Goal: Task Accomplishment & Management: Use online tool/utility

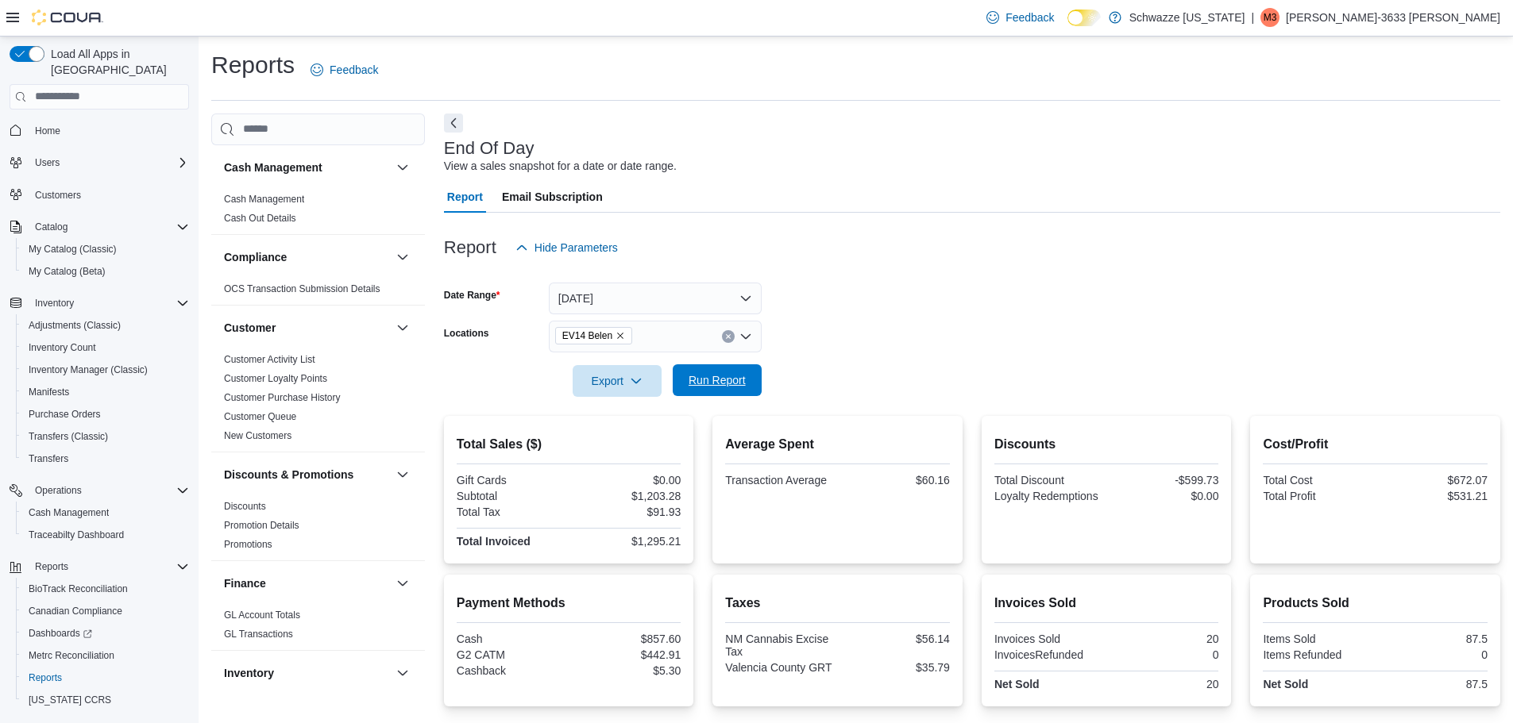
scroll to position [219, 0]
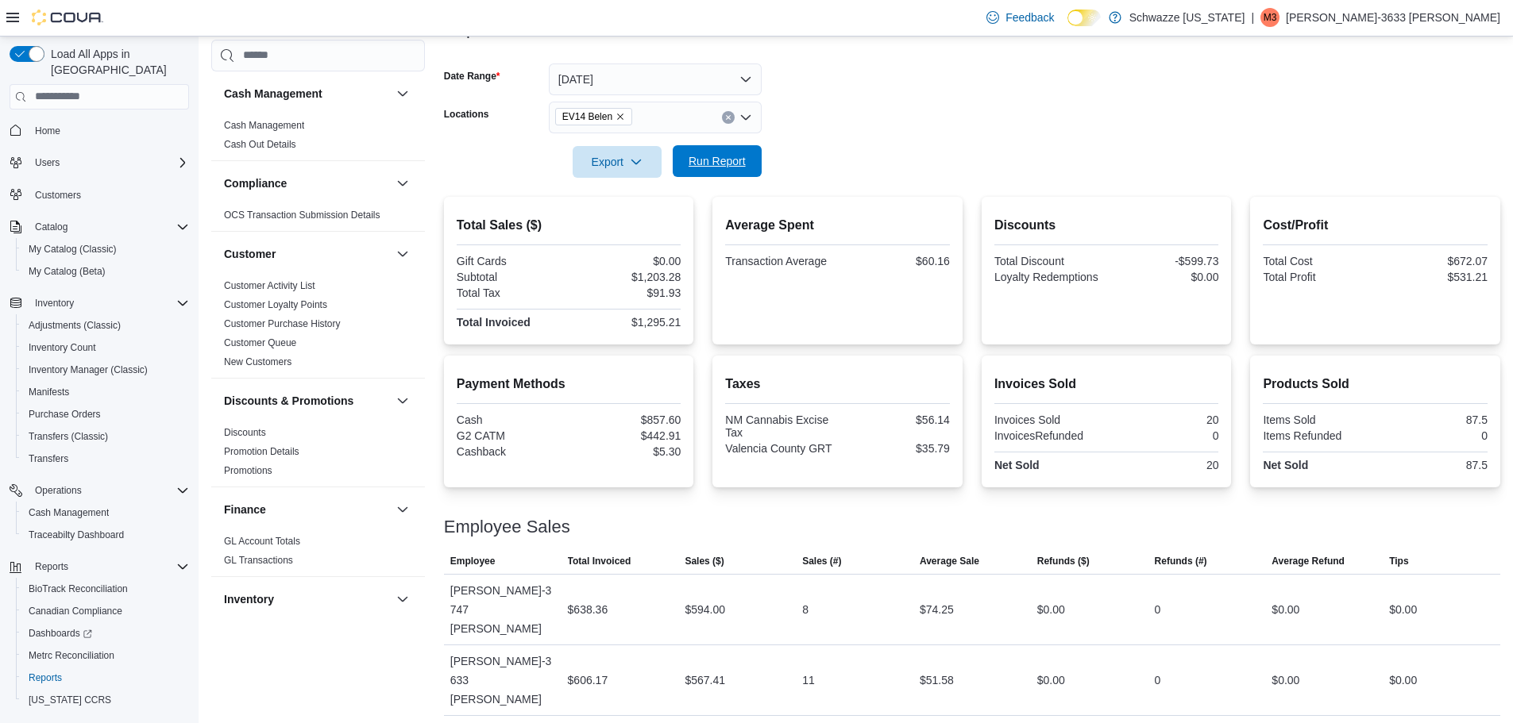
click at [726, 158] on span "Run Report" at bounding box center [717, 161] width 57 height 16
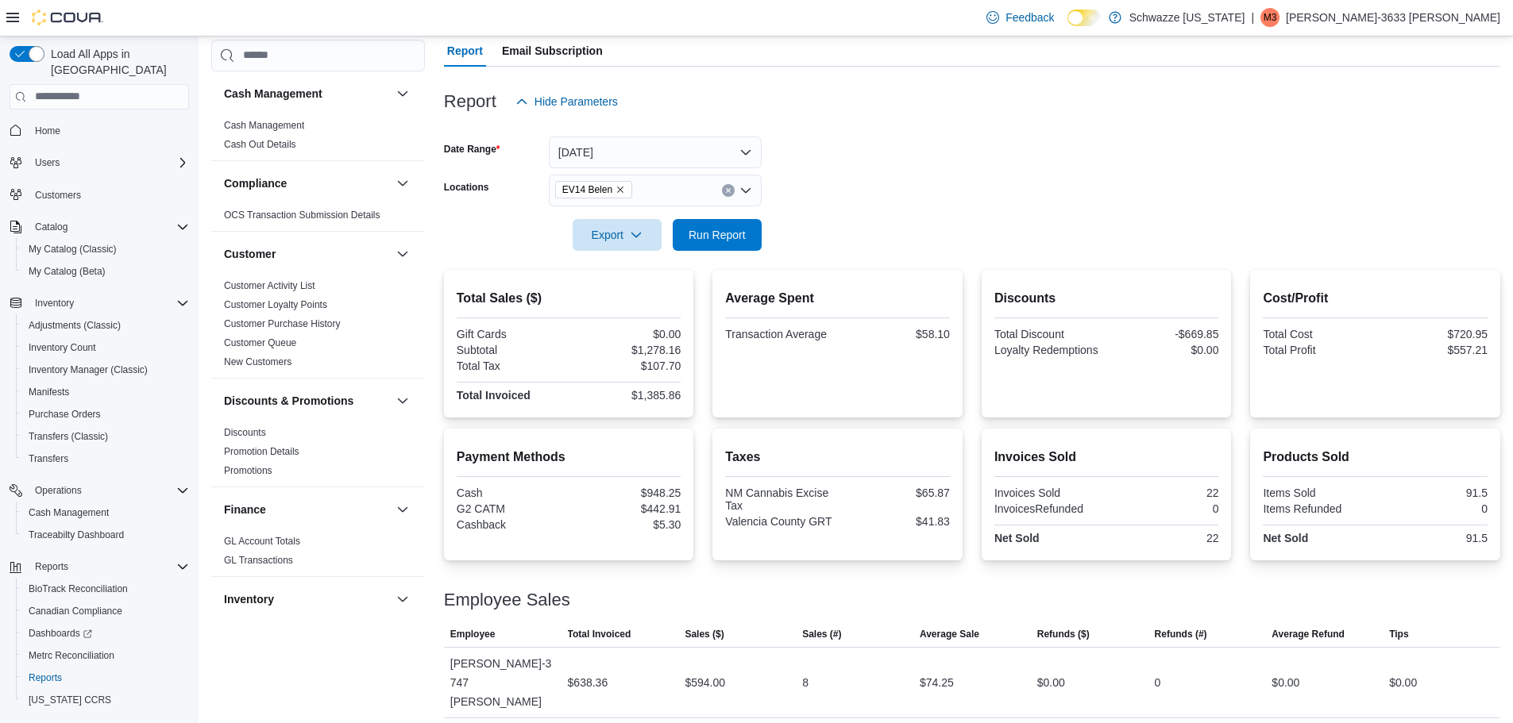
scroll to position [0, 0]
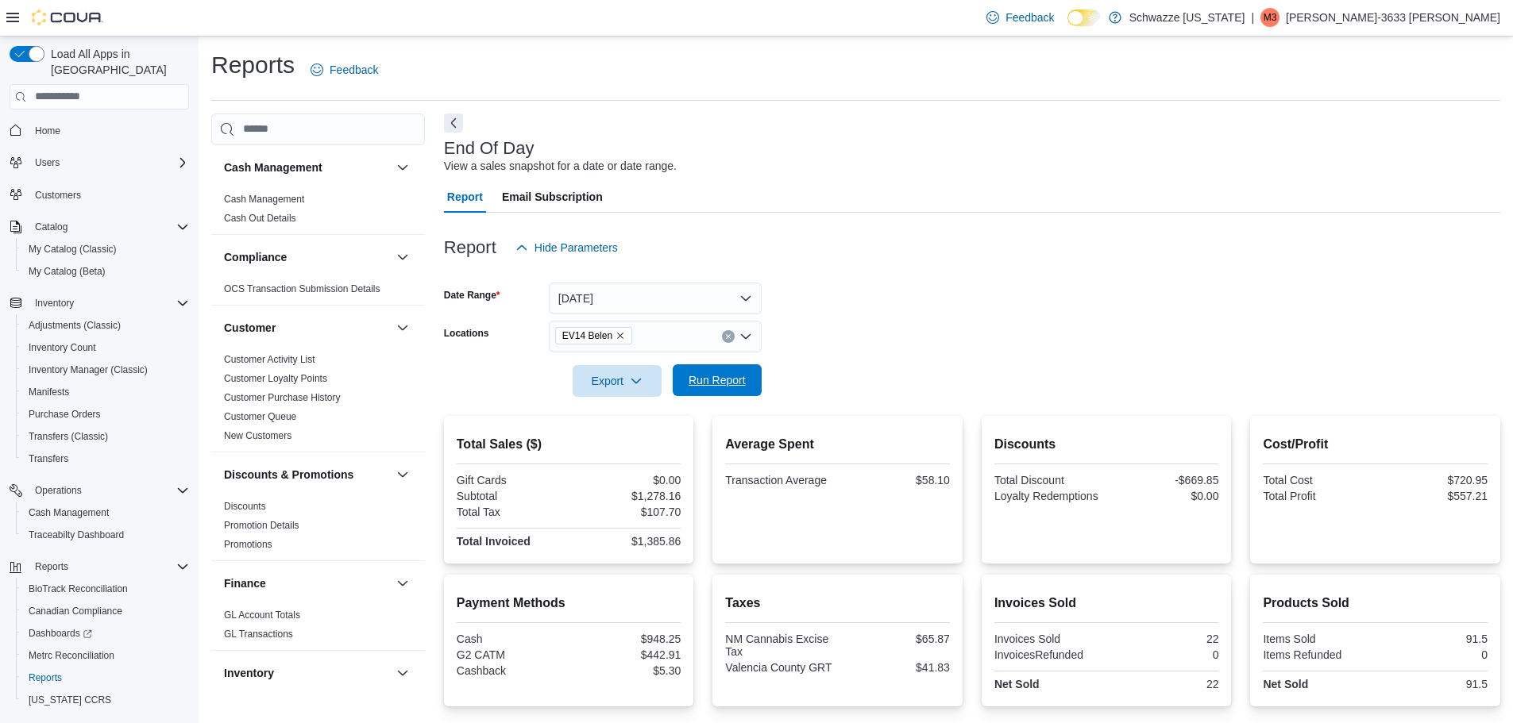
click at [734, 380] on span "Run Report" at bounding box center [717, 380] width 57 height 16
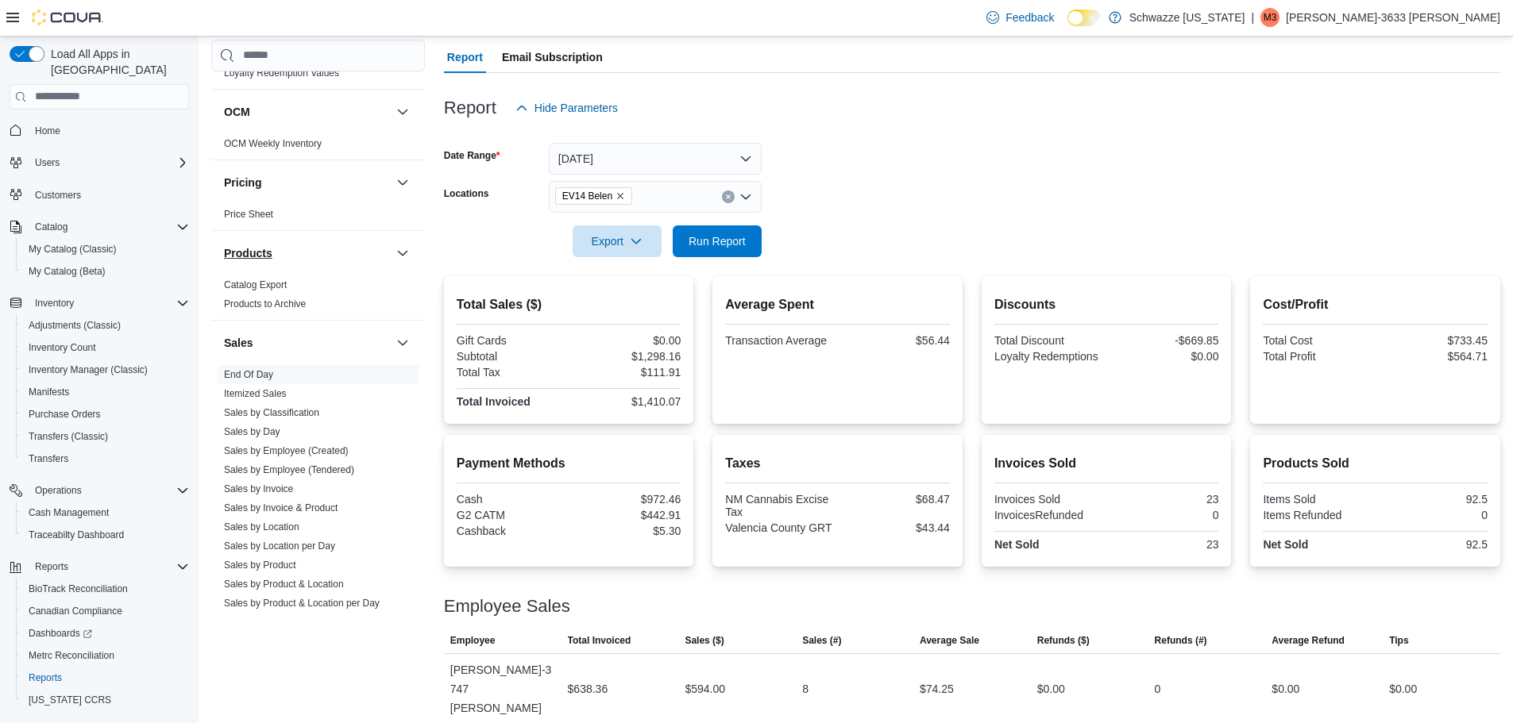
scroll to position [874, 0]
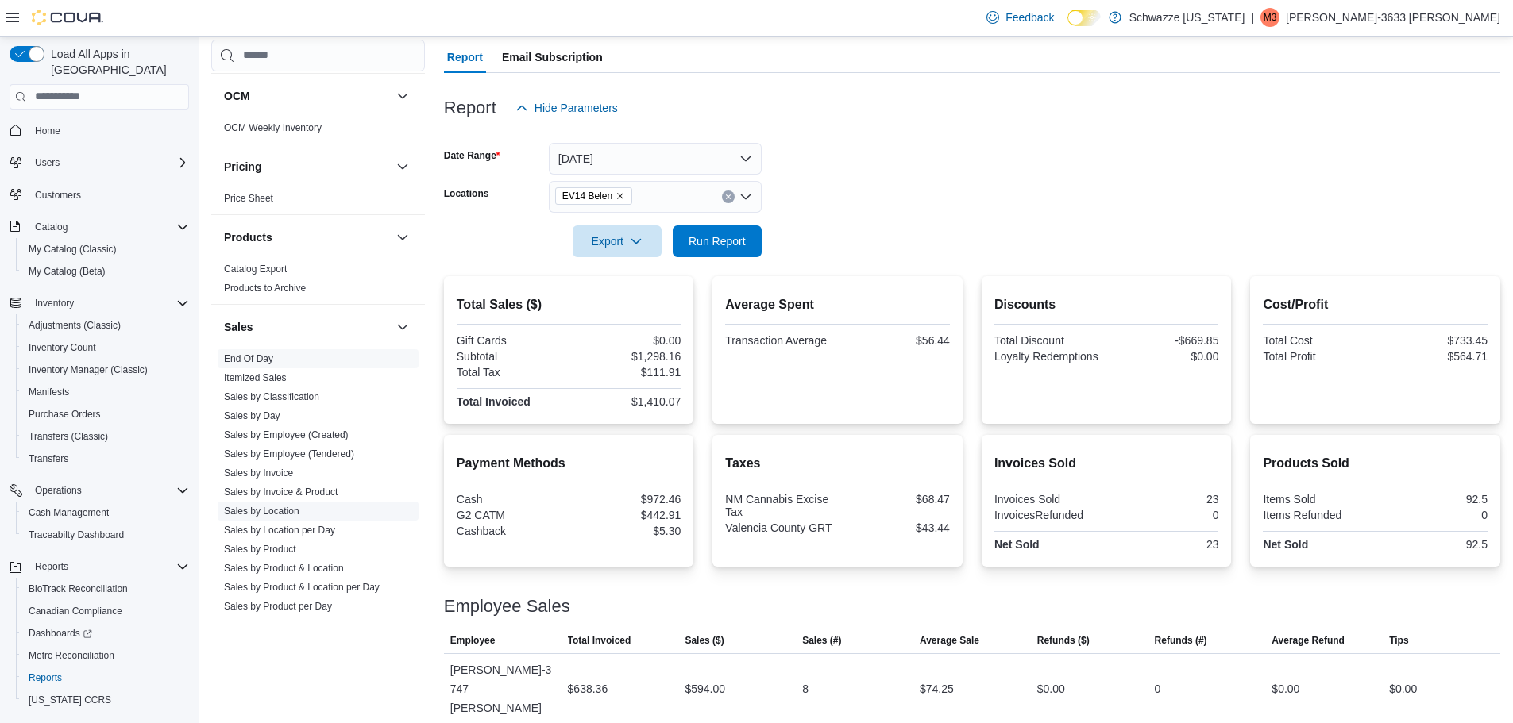
click at [247, 511] on link "Sales by Location" at bounding box center [261, 511] width 75 height 11
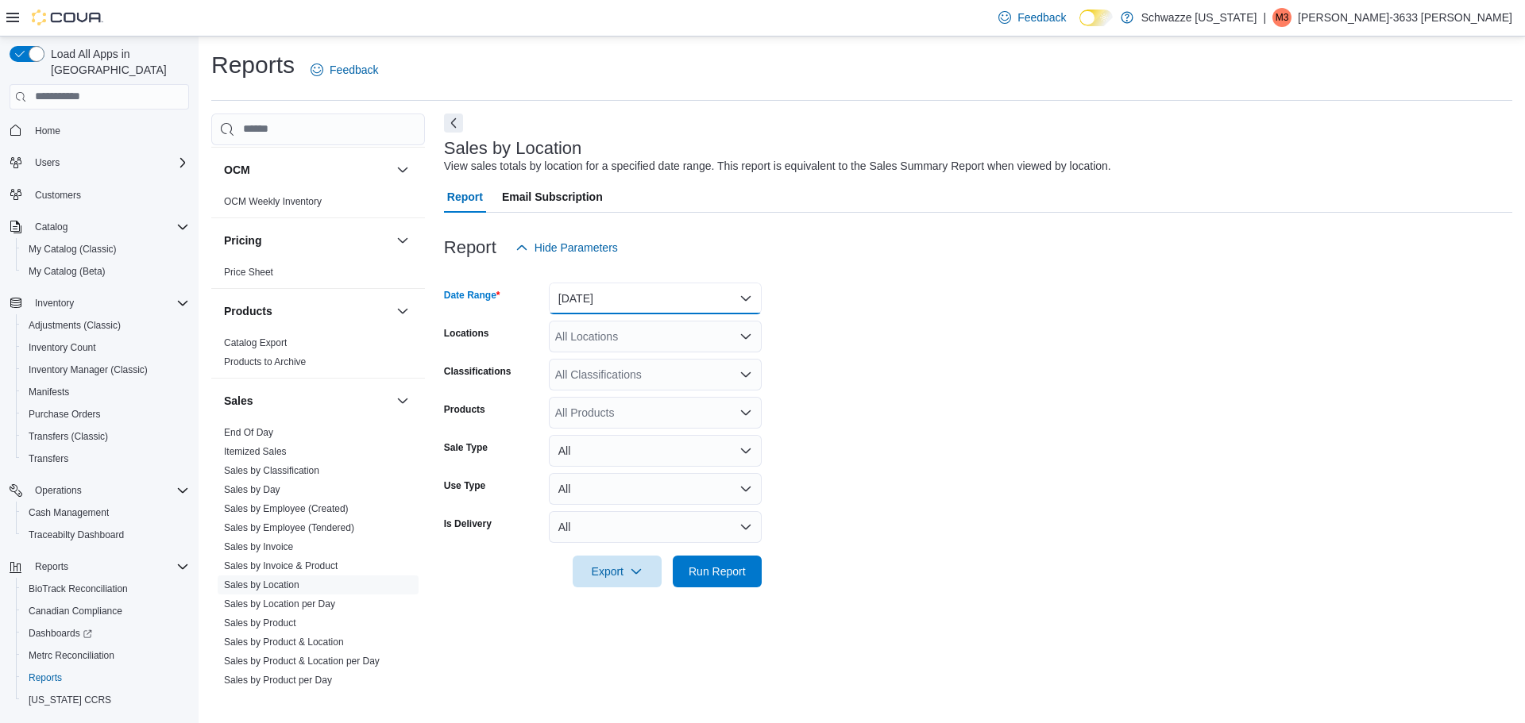
click at [709, 301] on button "[DATE]" at bounding box center [655, 299] width 213 height 32
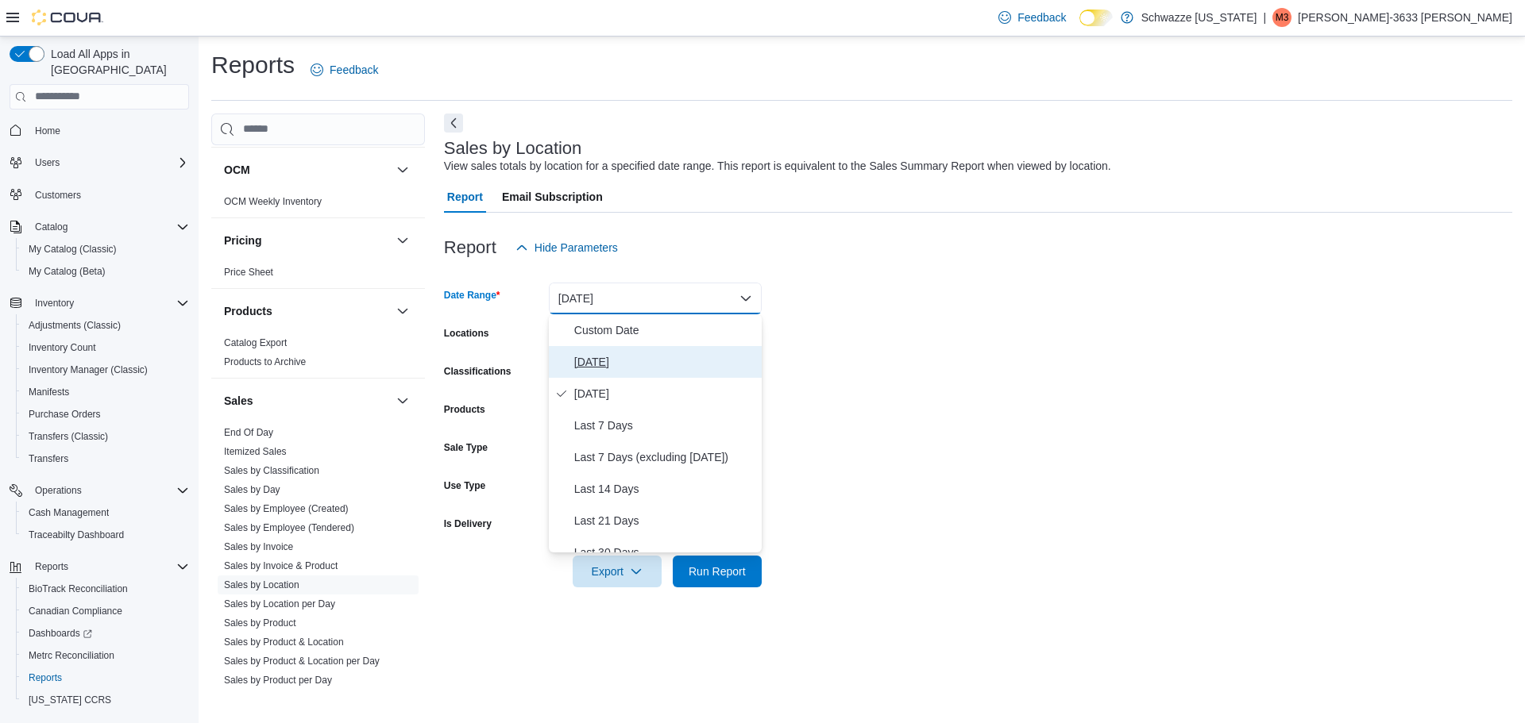
click at [630, 360] on span "[DATE]" at bounding box center [664, 362] width 181 height 19
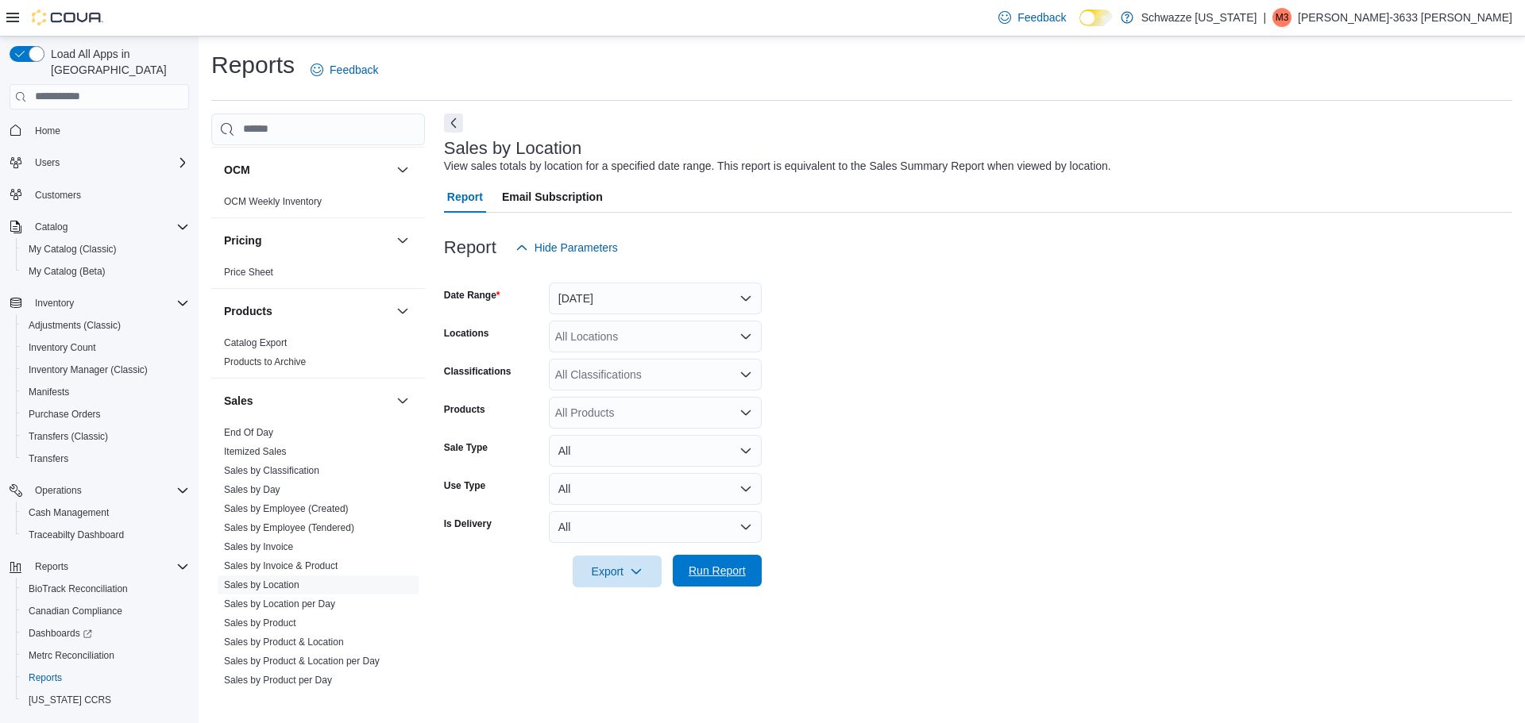
click at [722, 576] on span "Run Report" at bounding box center [717, 571] width 57 height 16
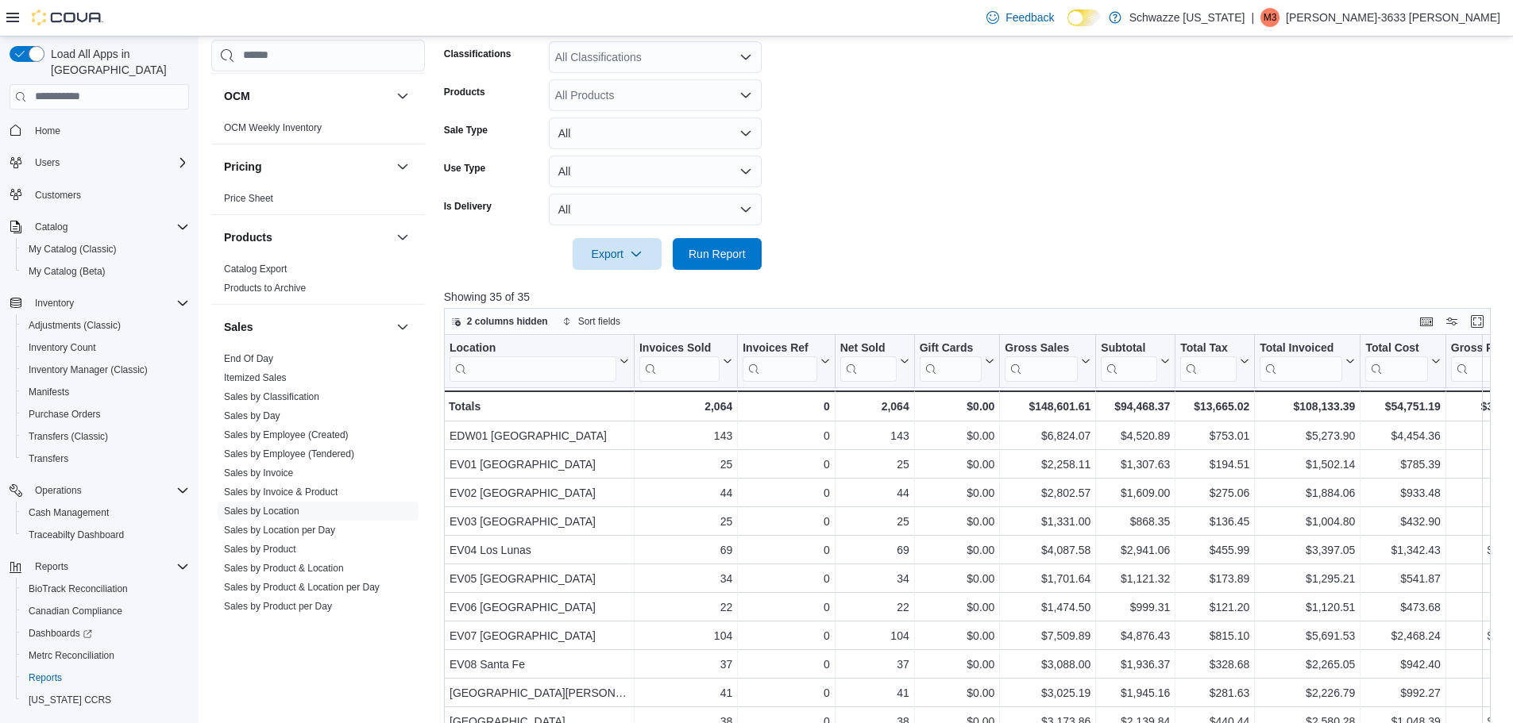
scroll to position [159, 0]
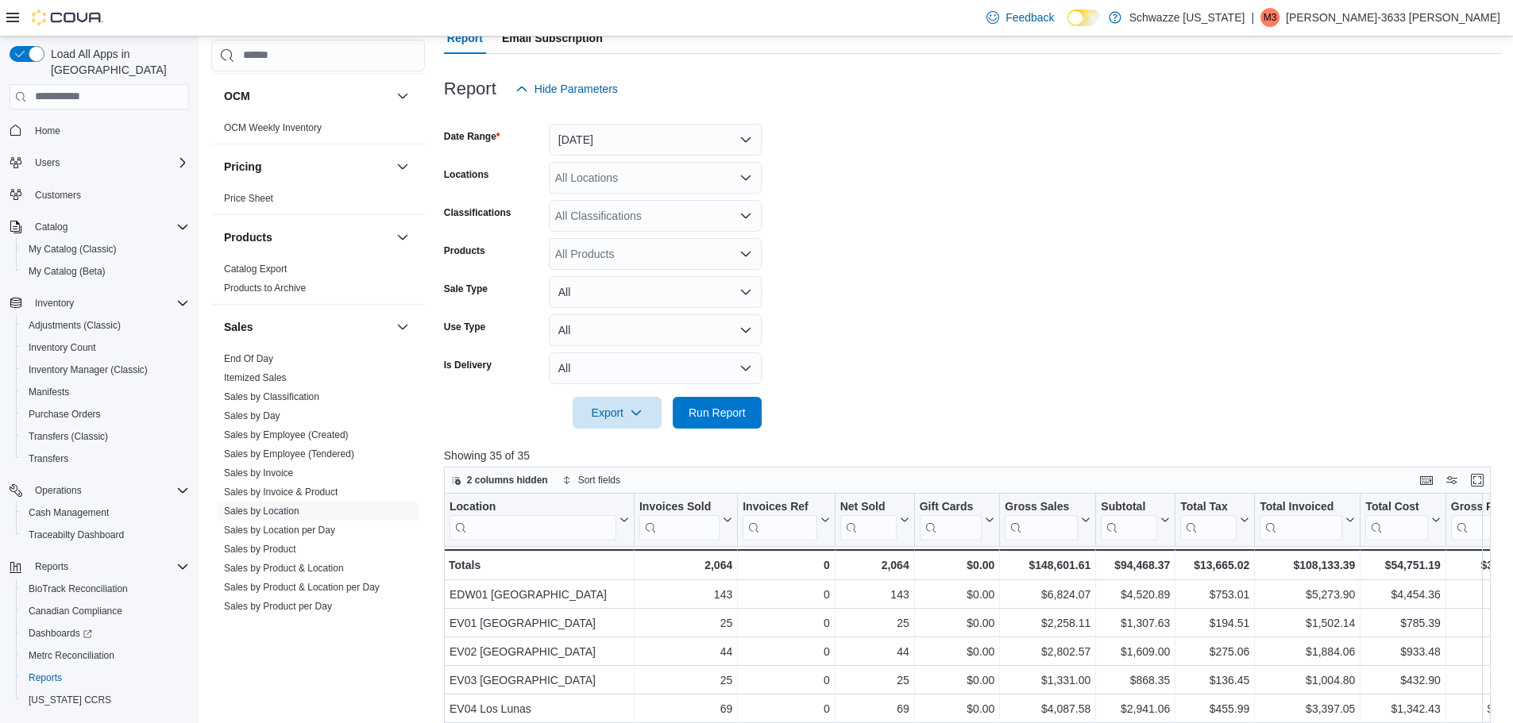
click at [744, 173] on icon "Open list of options" at bounding box center [745, 178] width 13 height 13
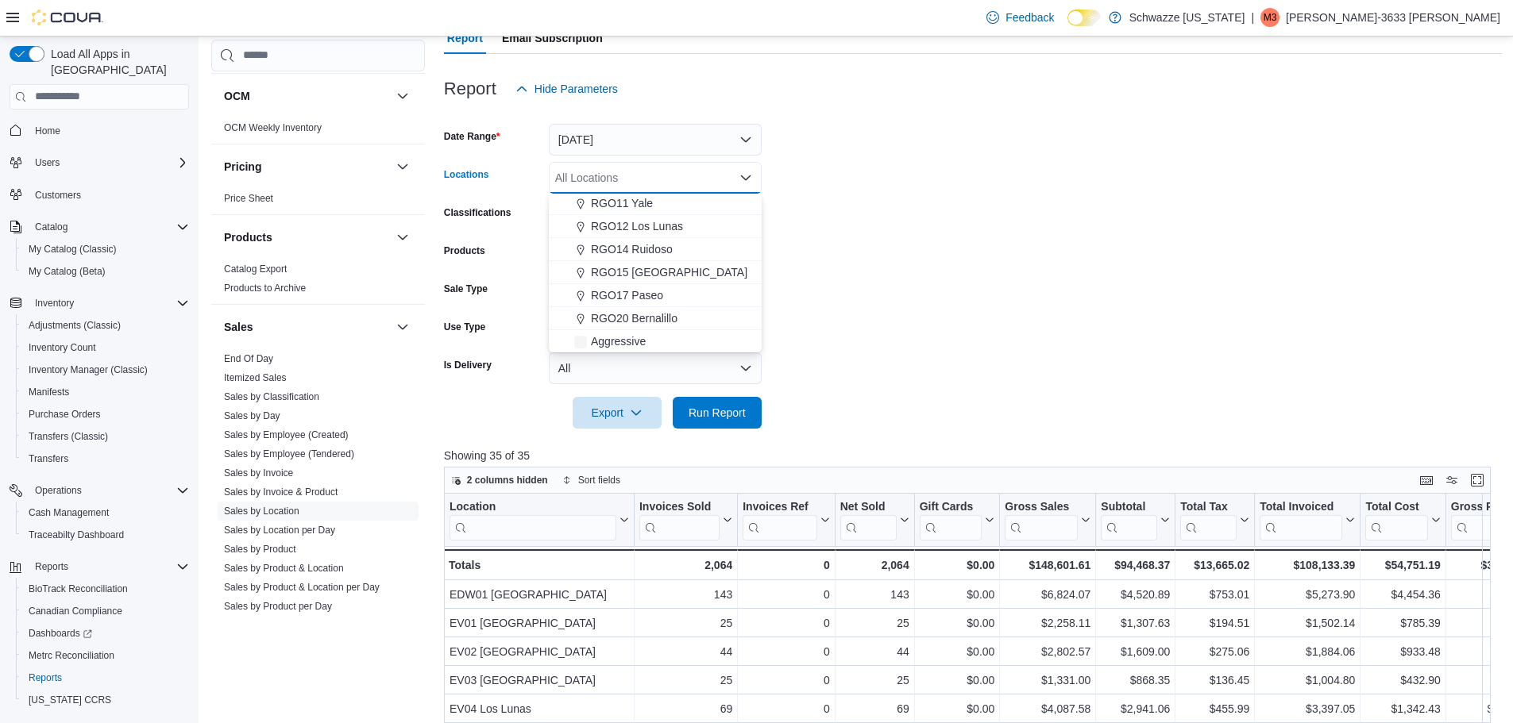
scroll to position [635, 0]
click at [638, 218] on span "RGO12 Los Lunas" at bounding box center [637, 214] width 92 height 16
click at [949, 223] on form "Date Range [DATE] Locations RGO12 [GEOGRAPHIC_DATA] Combo box. Selected. RGO12 …" at bounding box center [973, 267] width 1058 height 324
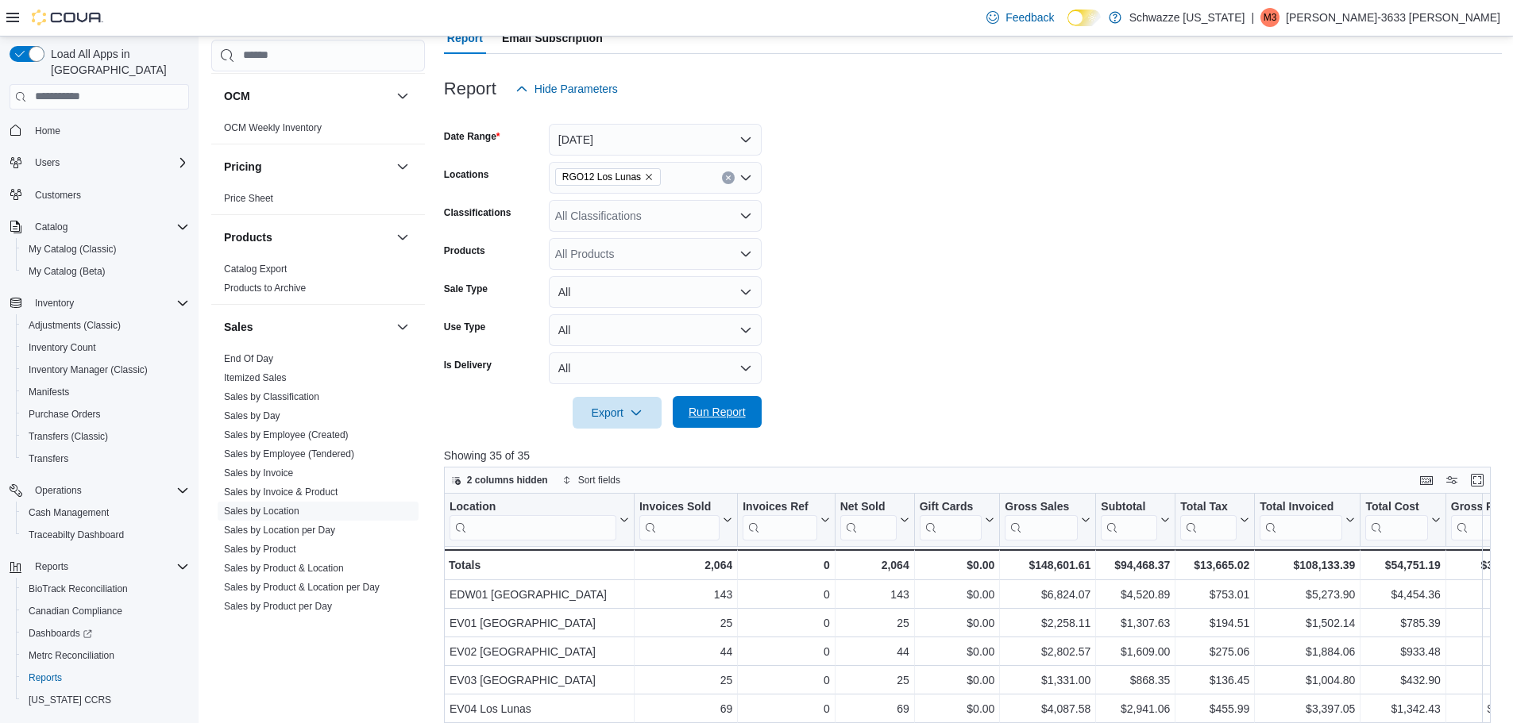
click at [741, 407] on span "Run Report" at bounding box center [717, 412] width 57 height 16
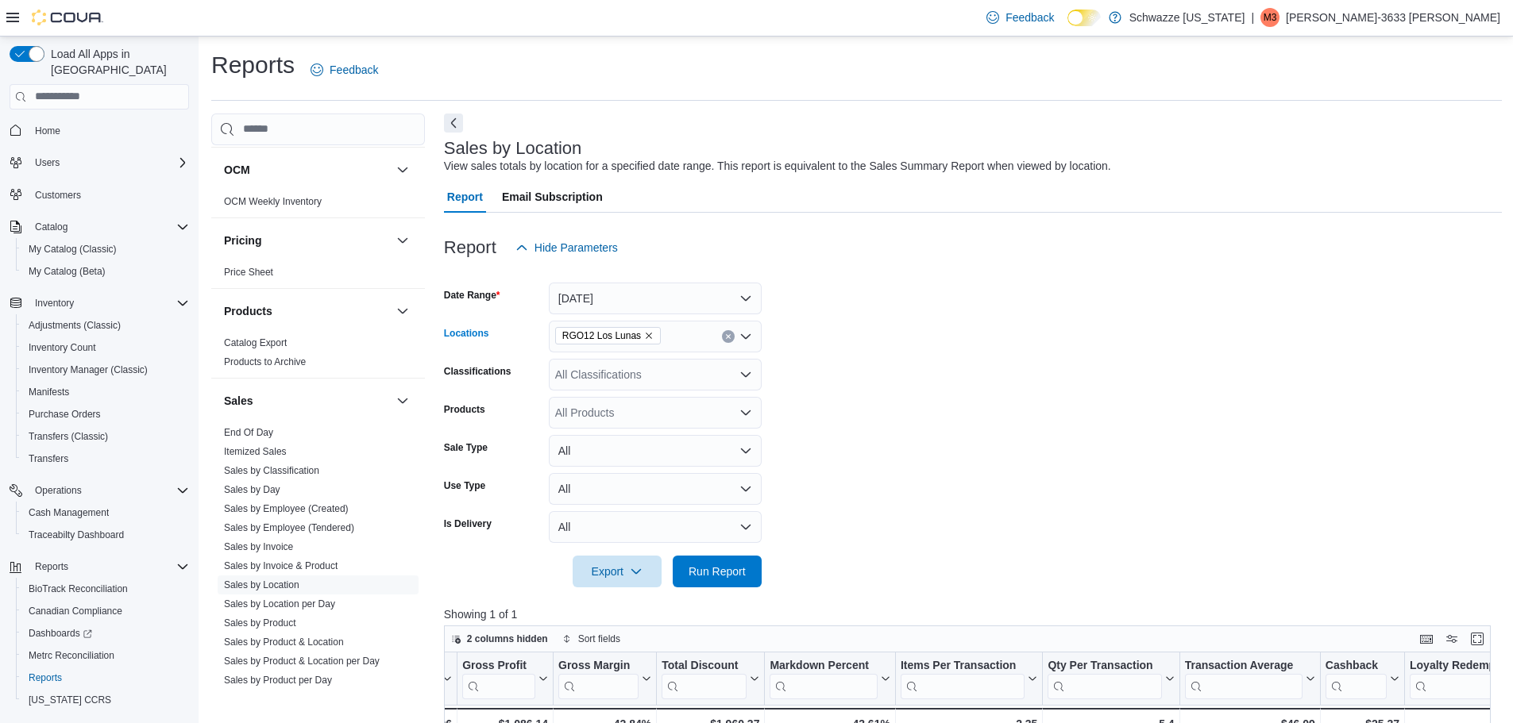
click at [644, 340] on icon "Remove RGO12 Los Lunas from selection in this group" at bounding box center [649, 336] width 10 height 10
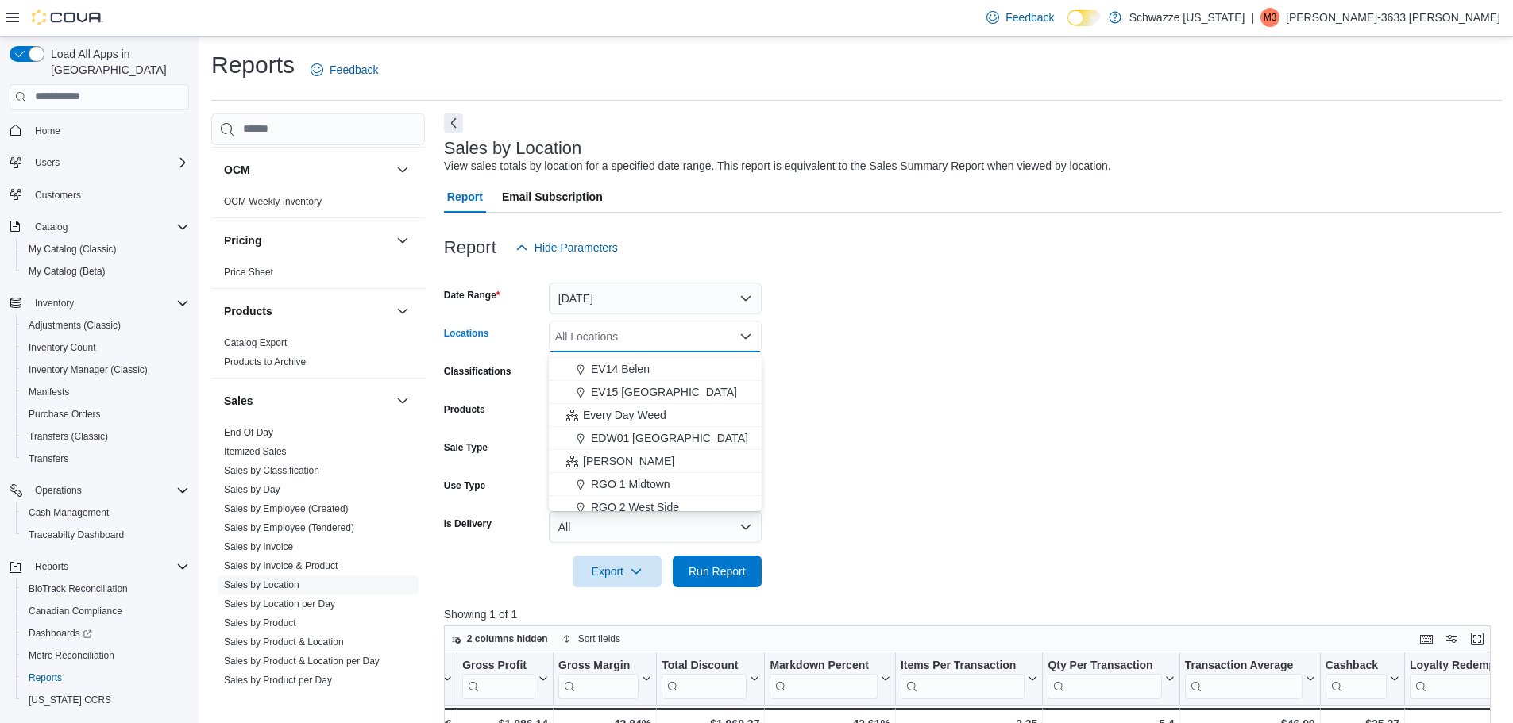
scroll to position [318, 0]
click at [638, 371] on span "EV14 Belen" at bounding box center [620, 369] width 59 height 16
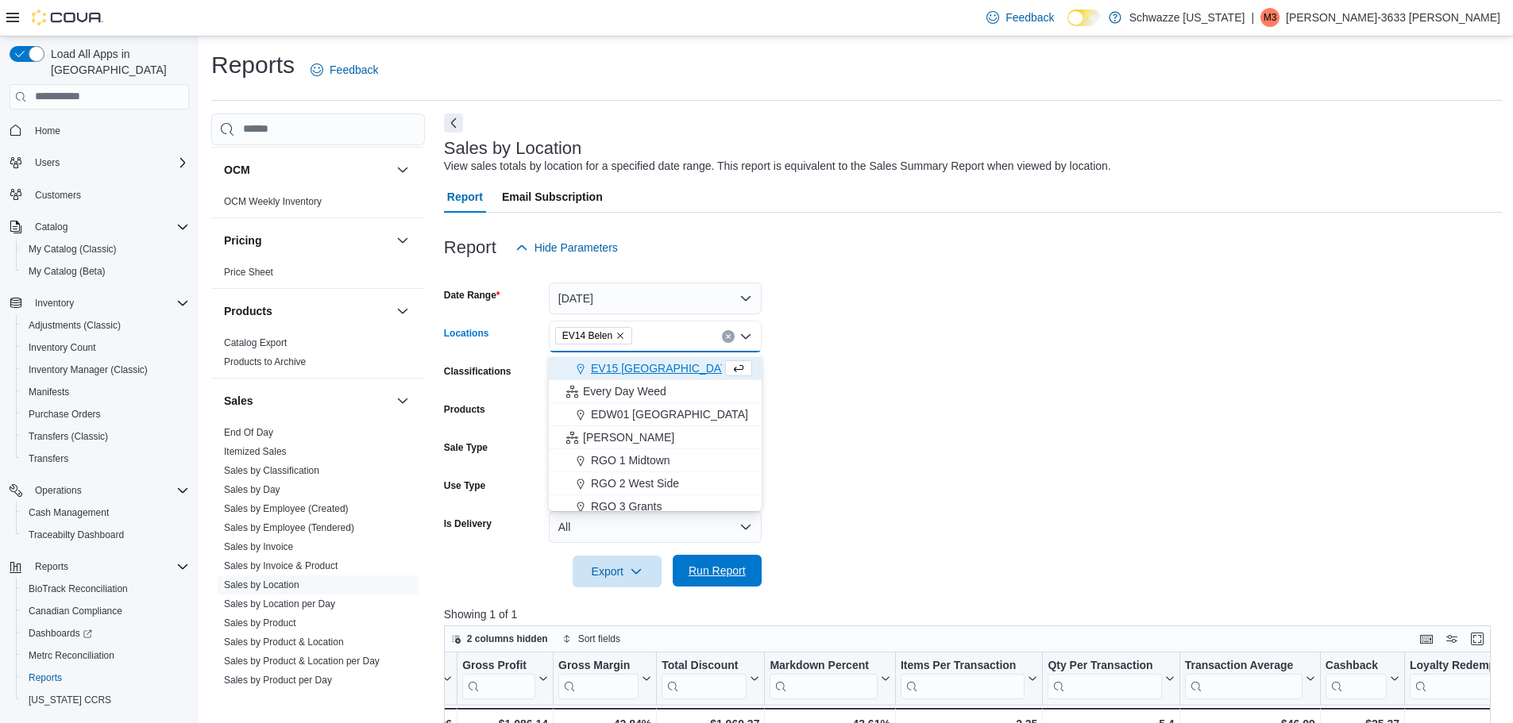
drag, startPoint x: 707, startPoint y: 584, endPoint x: 708, endPoint y: 575, distance: 8.8
click at [708, 579] on span "Run Report" at bounding box center [717, 571] width 70 height 32
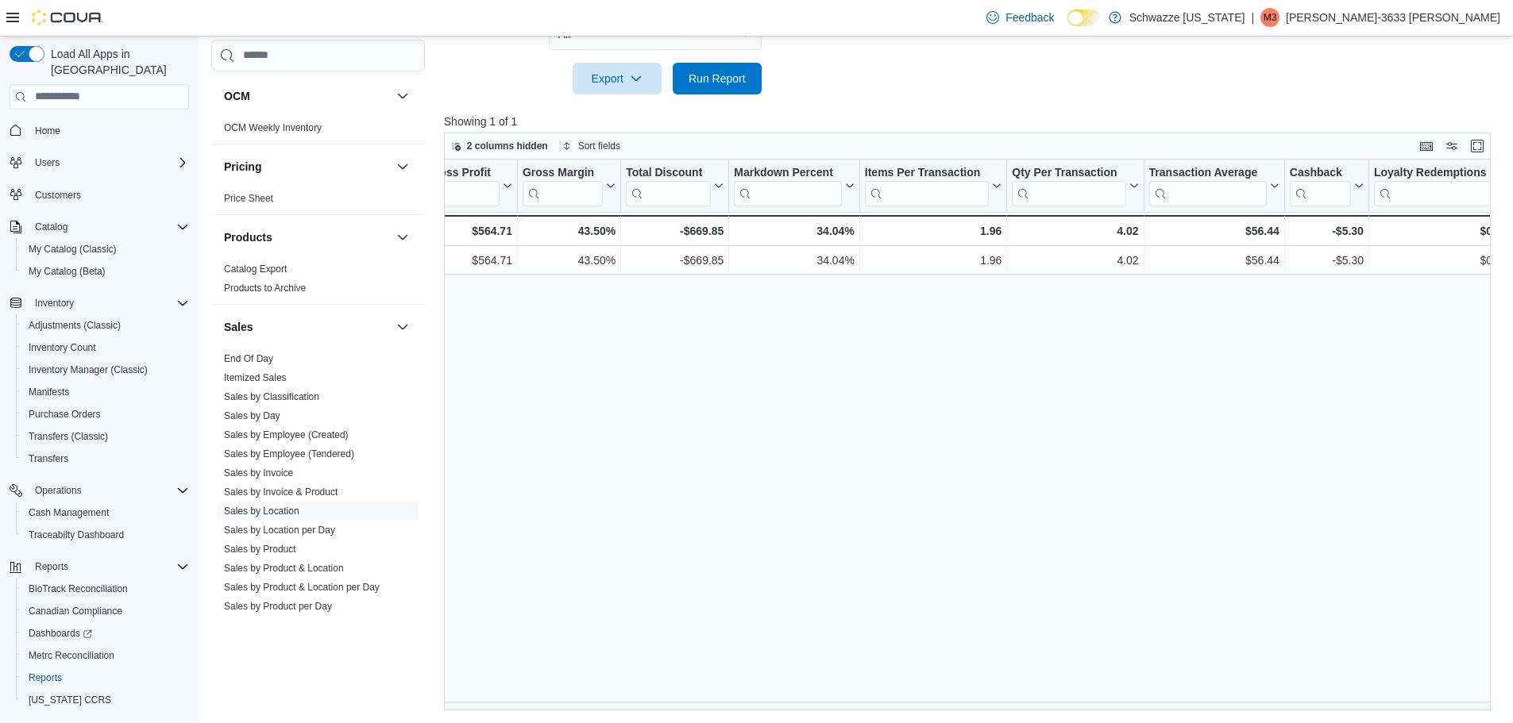
scroll to position [0, 1483]
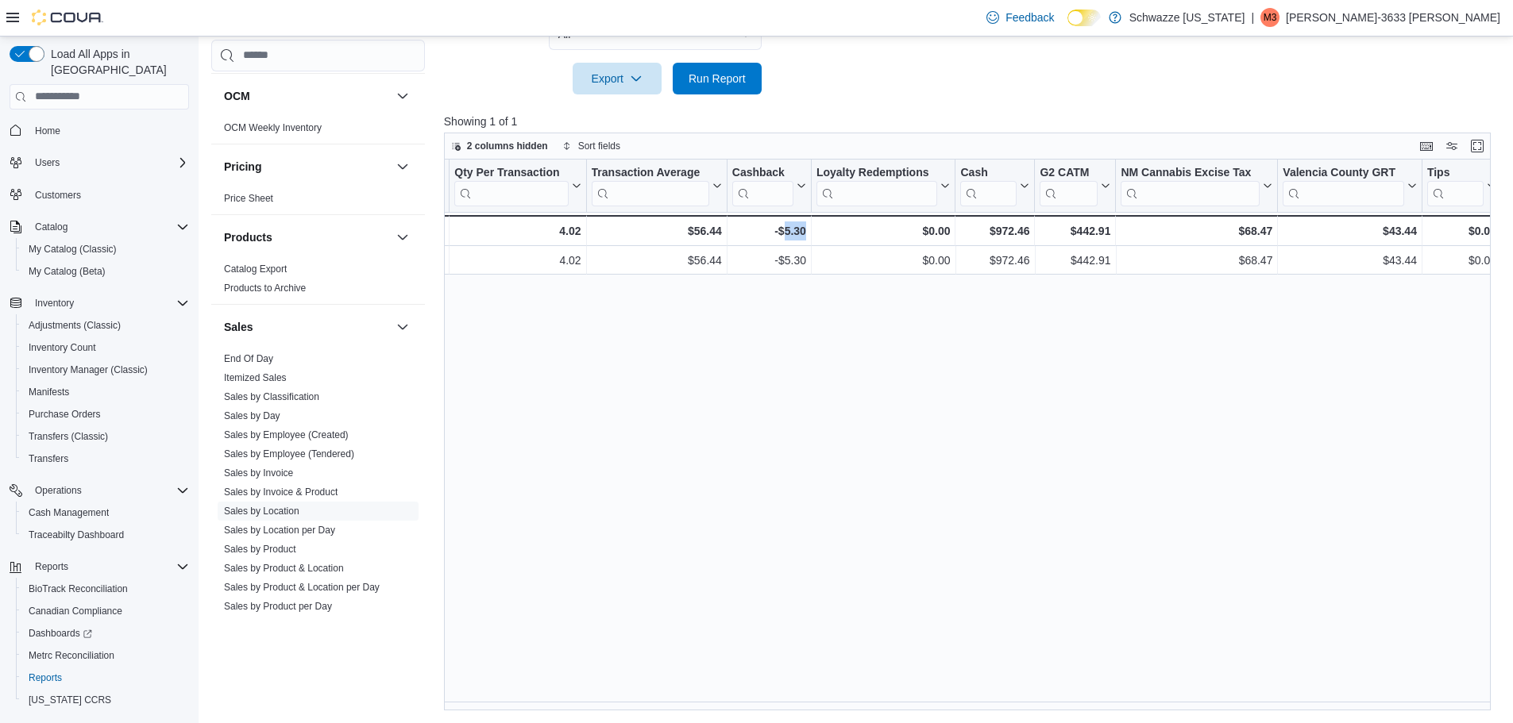
drag, startPoint x: 804, startPoint y: 713, endPoint x: 783, endPoint y: 704, distance: 22.4
click at [783, 704] on div "Reports Feedback Cash Management Cash Management Cash Out Details Compliance OC…" at bounding box center [857, 133] width 1316 height 1181
click at [781, 697] on div "Location Click to view column header actions Invoices Sold Click to view column…" at bounding box center [973, 436] width 1058 height 552
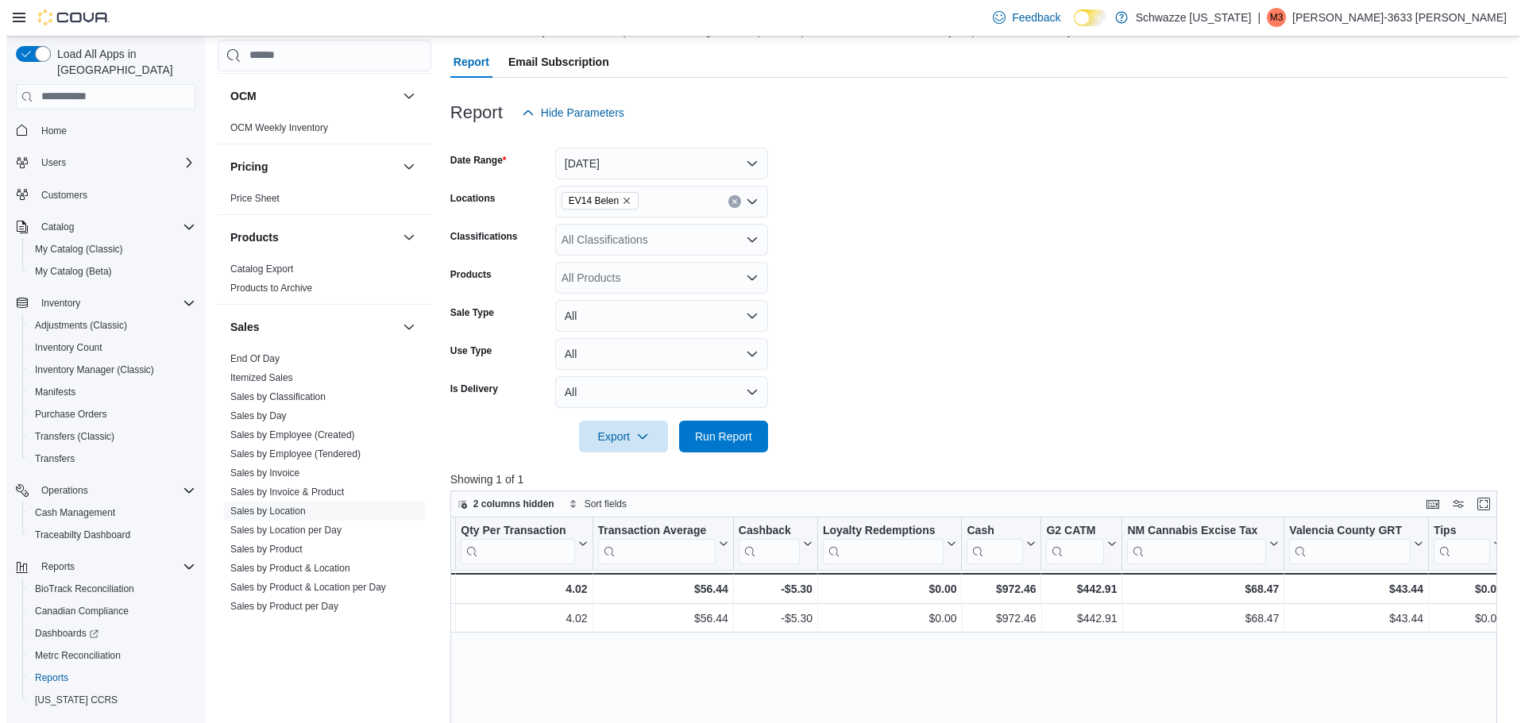
scroll to position [0, 0]
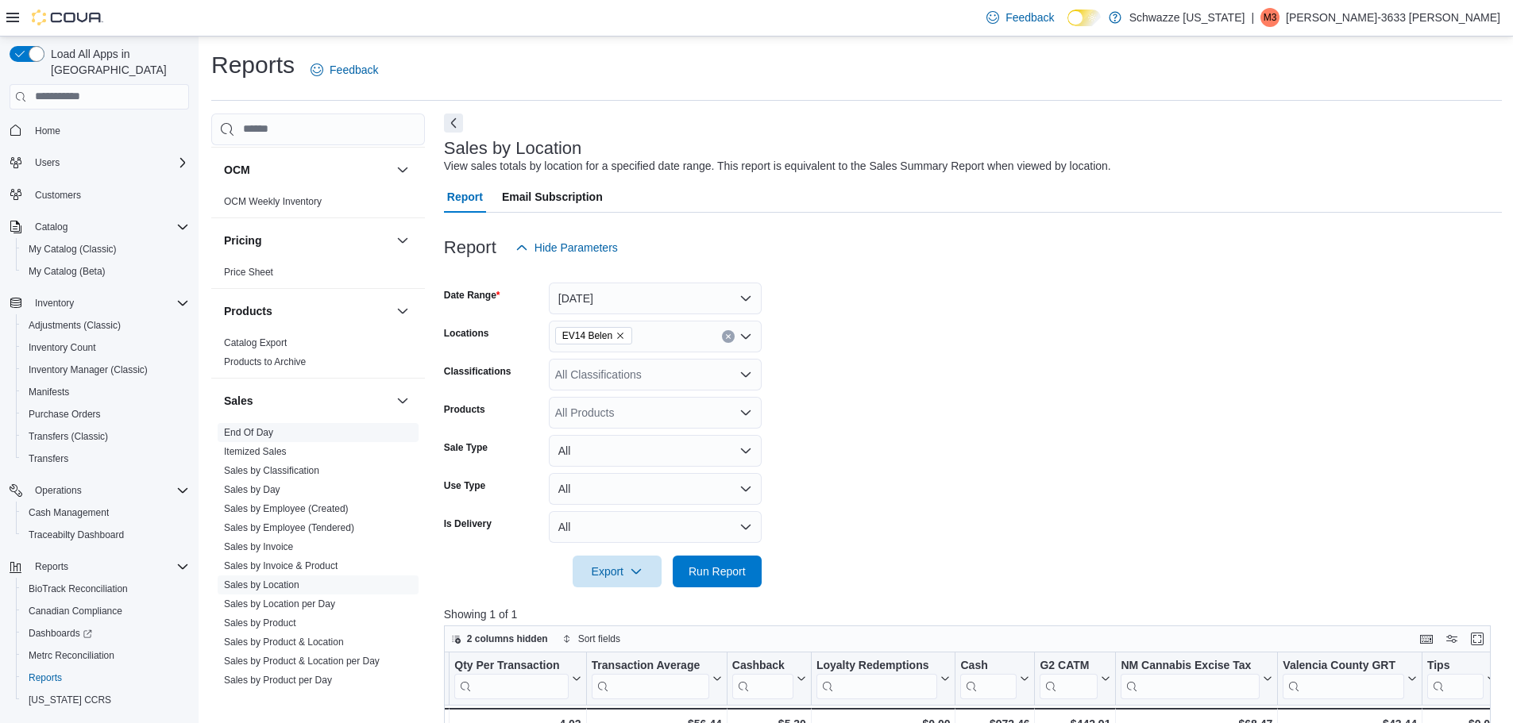
click at [253, 430] on link "End Of Day" at bounding box center [248, 432] width 49 height 11
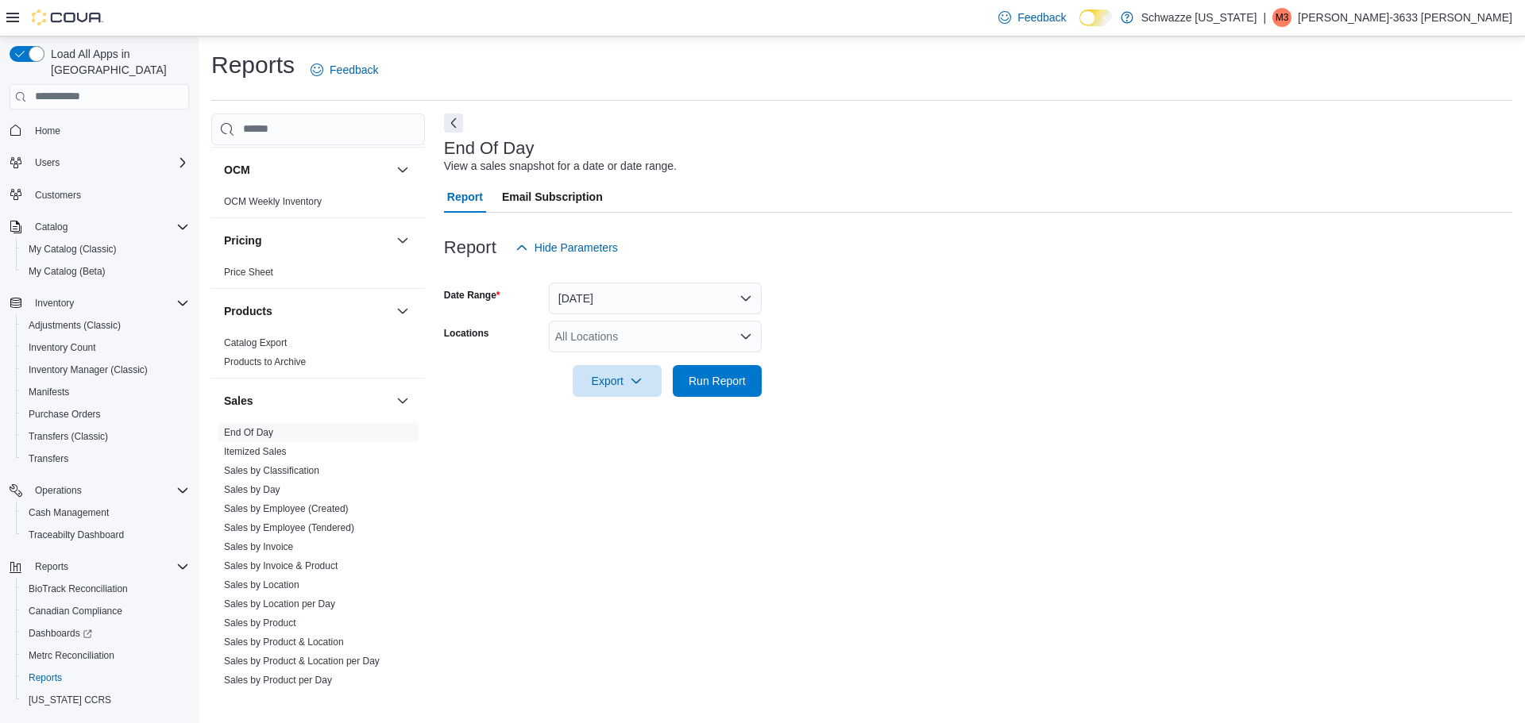
click at [592, 347] on div "All Locations" at bounding box center [655, 337] width 213 height 32
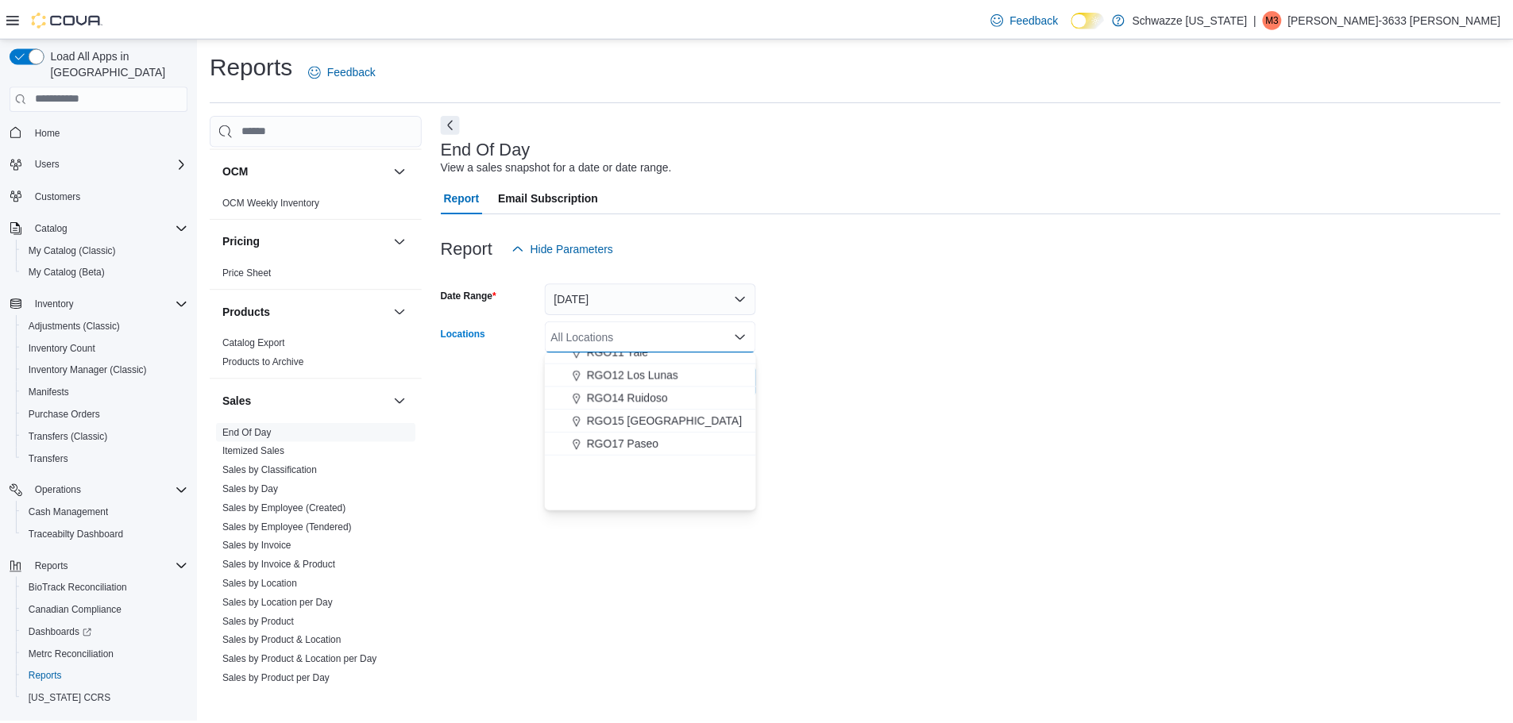
scroll to position [635, 0]
click at [628, 378] on span "RGO12 Los Lunas" at bounding box center [637, 373] width 92 height 16
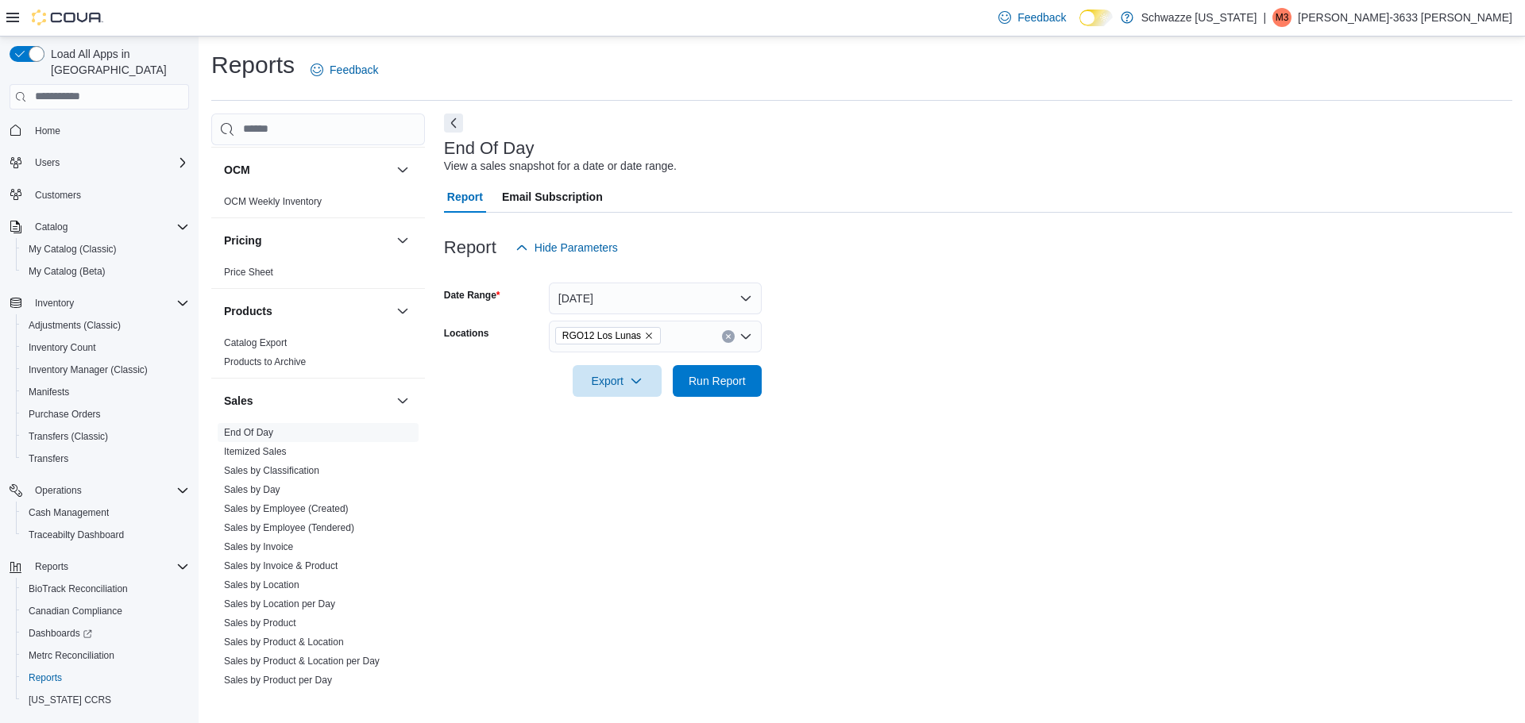
drag, startPoint x: 975, startPoint y: 530, endPoint x: 924, endPoint y: 506, distance: 56.5
click at [975, 527] on div "End Of Day View a sales snapshot for a date or date range. Report Email Subscri…" at bounding box center [978, 401] width 1068 height 574
click at [716, 368] on span "Run Report" at bounding box center [717, 381] width 70 height 32
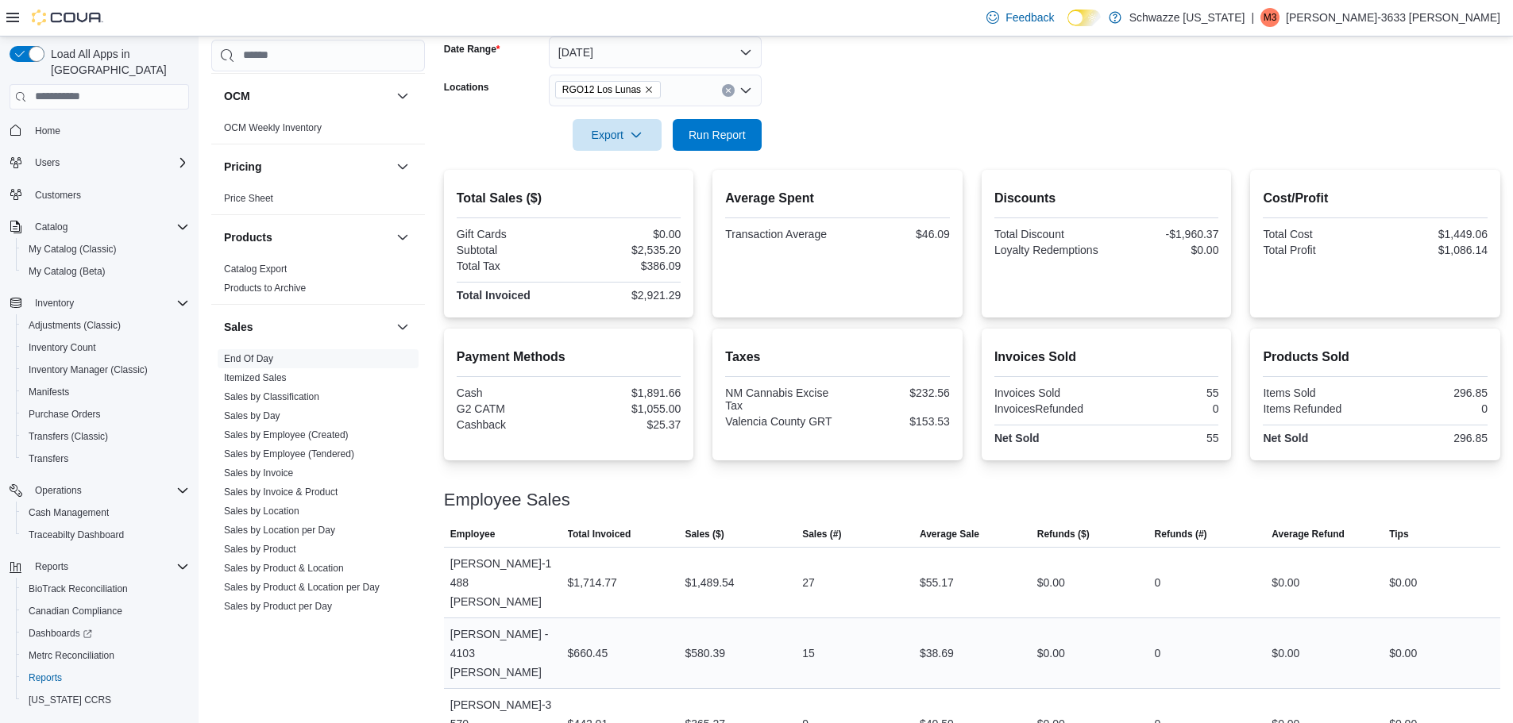
scroll to position [252, 0]
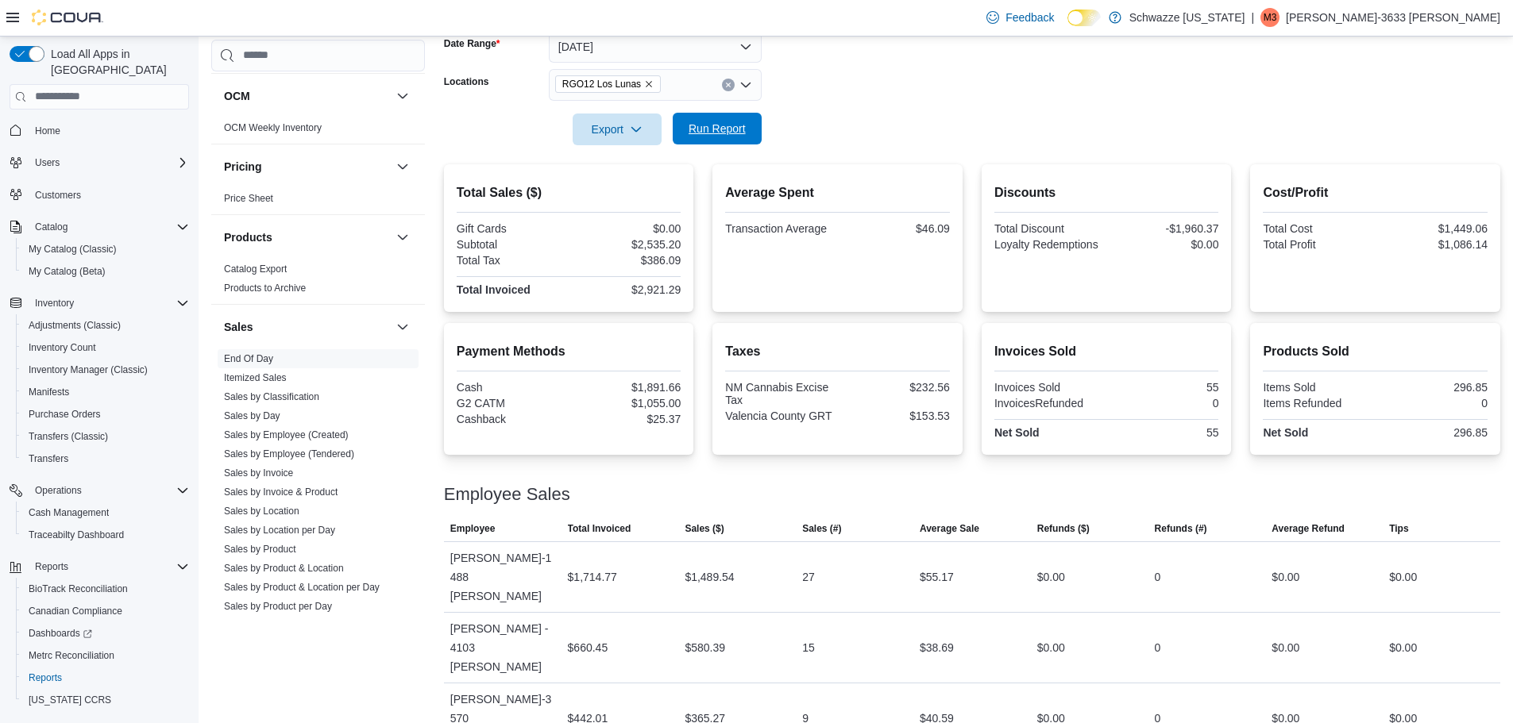
click at [723, 130] on span "Run Report" at bounding box center [717, 129] width 57 height 16
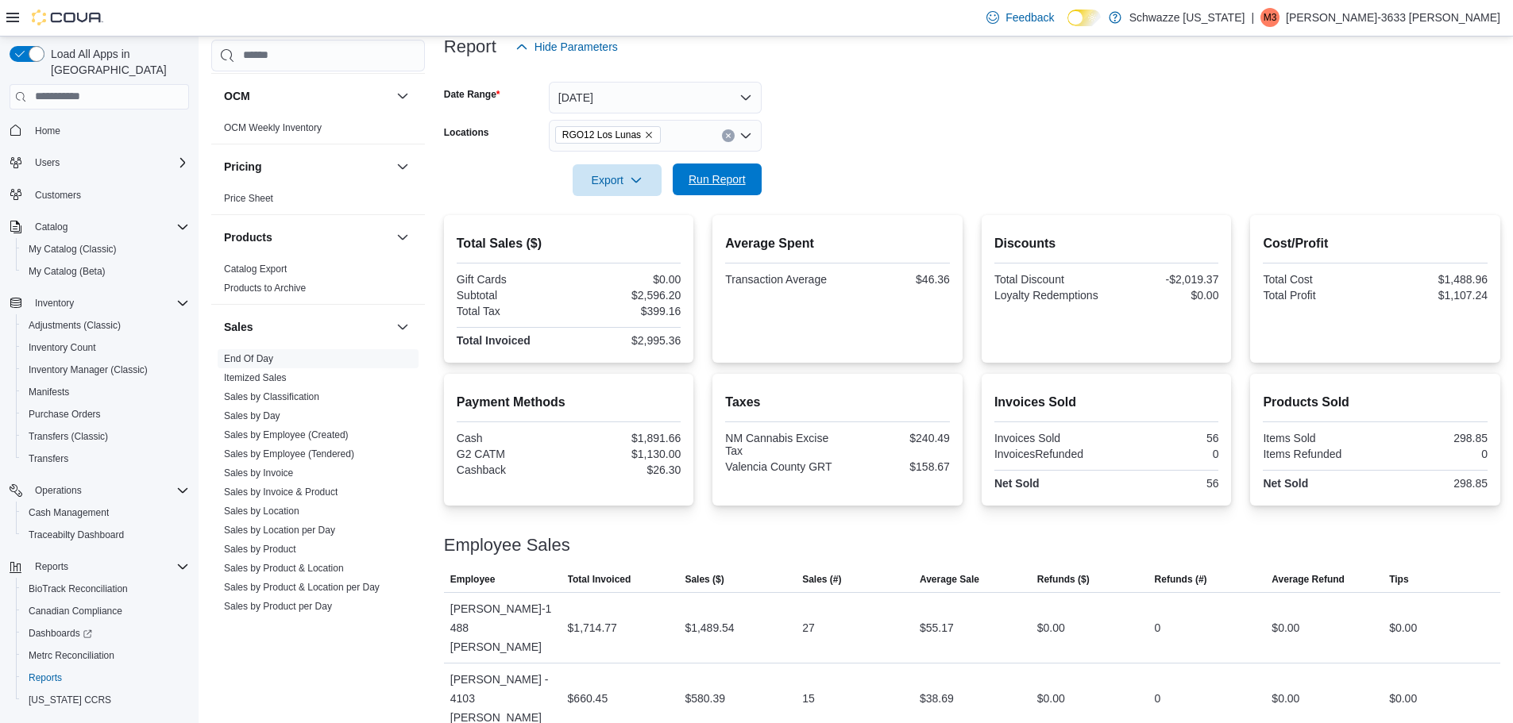
scroll to position [172, 0]
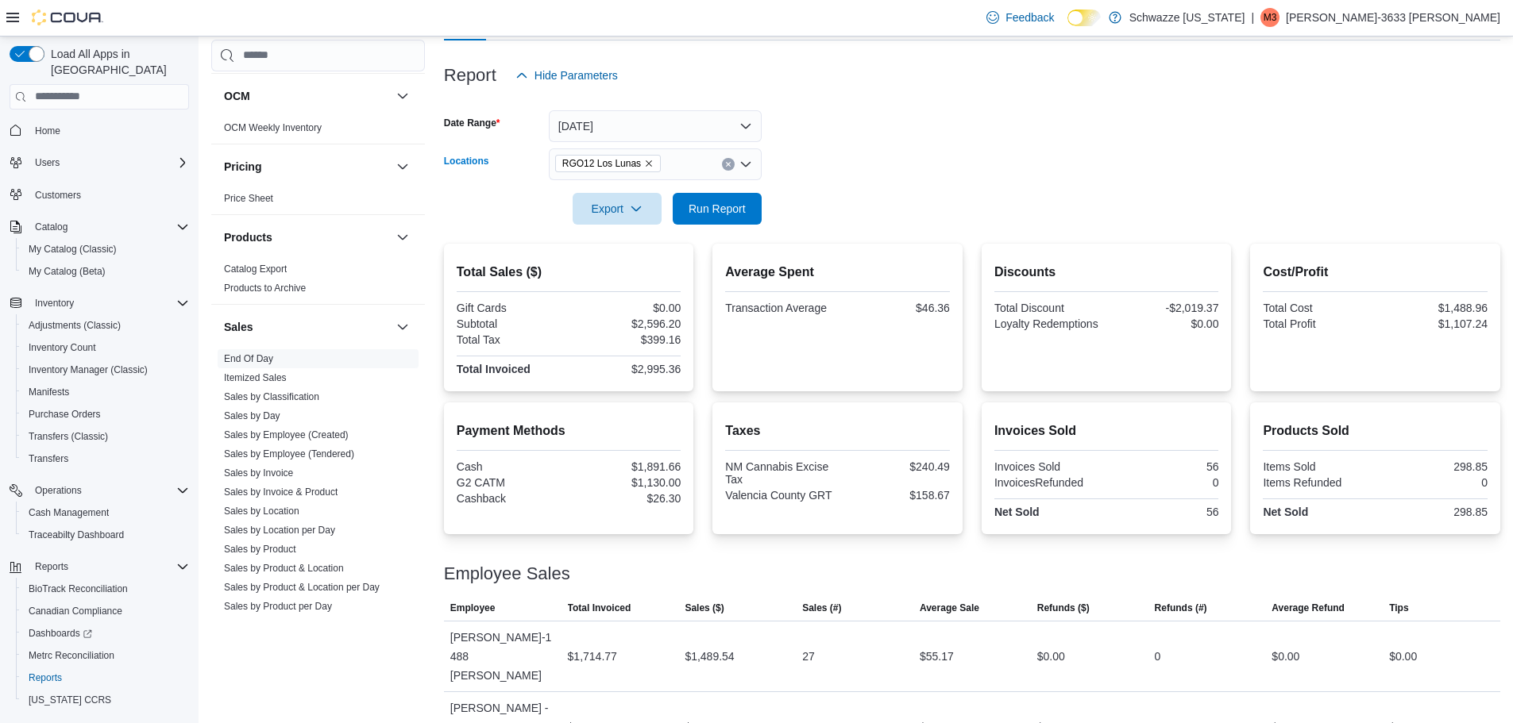
click at [730, 166] on icon "Clear input" at bounding box center [728, 164] width 4 height 4
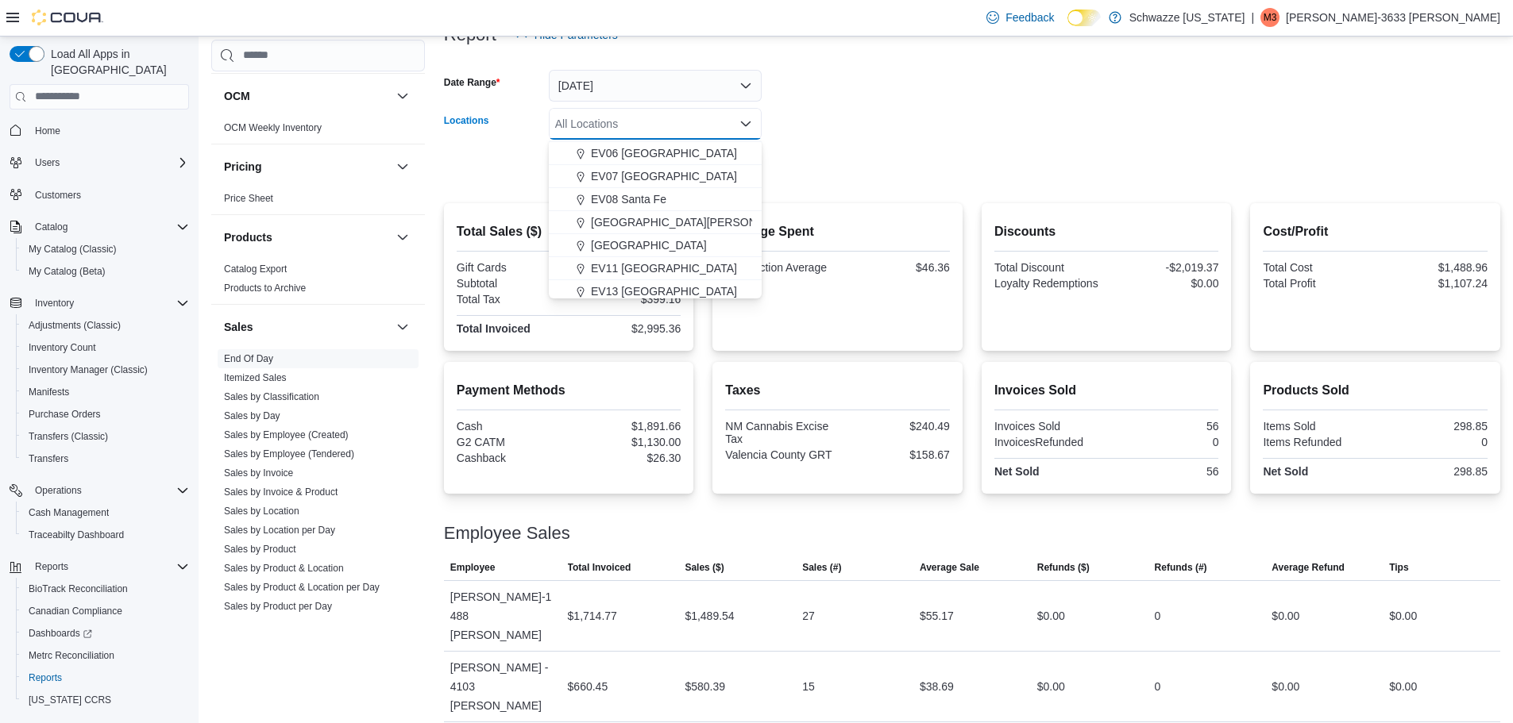
scroll to position [252, 0]
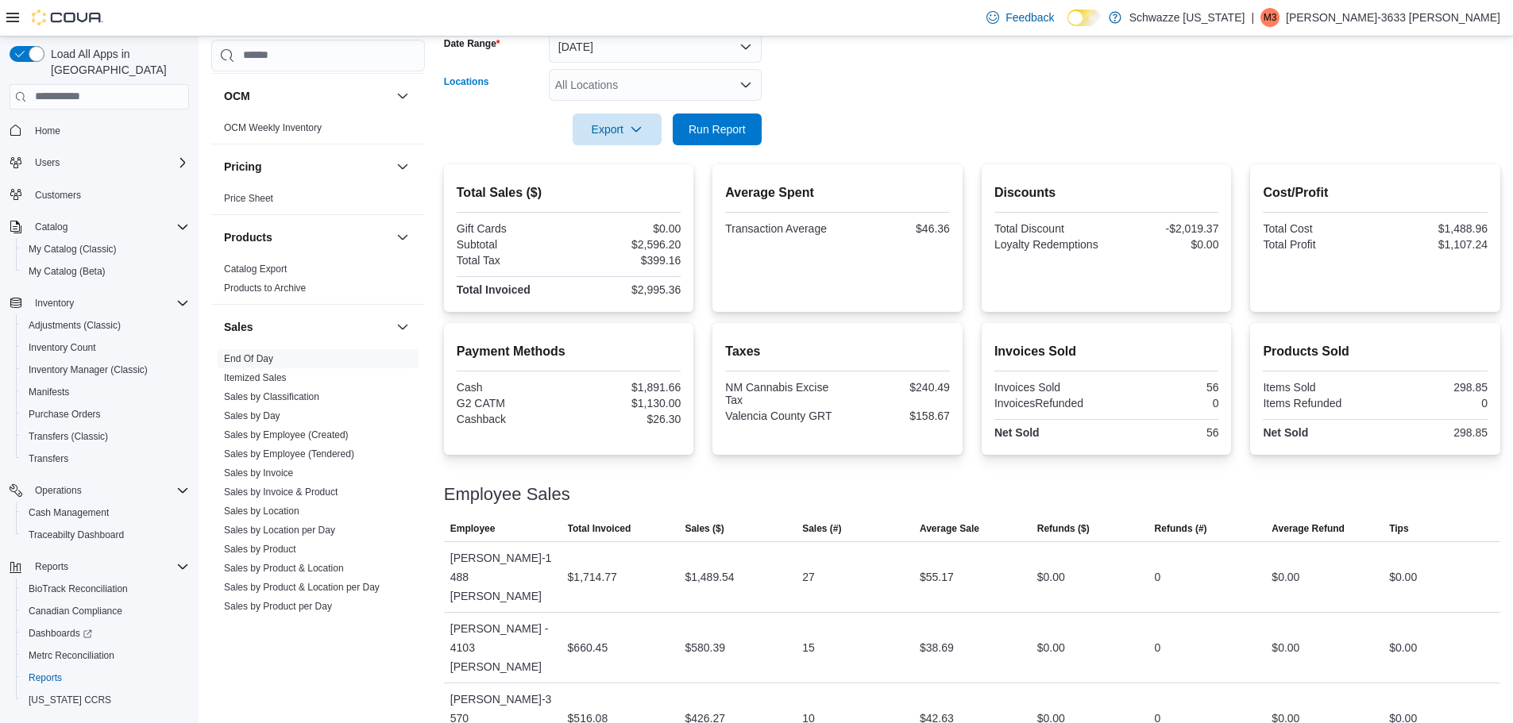
click at [647, 92] on div "All Locations" at bounding box center [655, 85] width 213 height 32
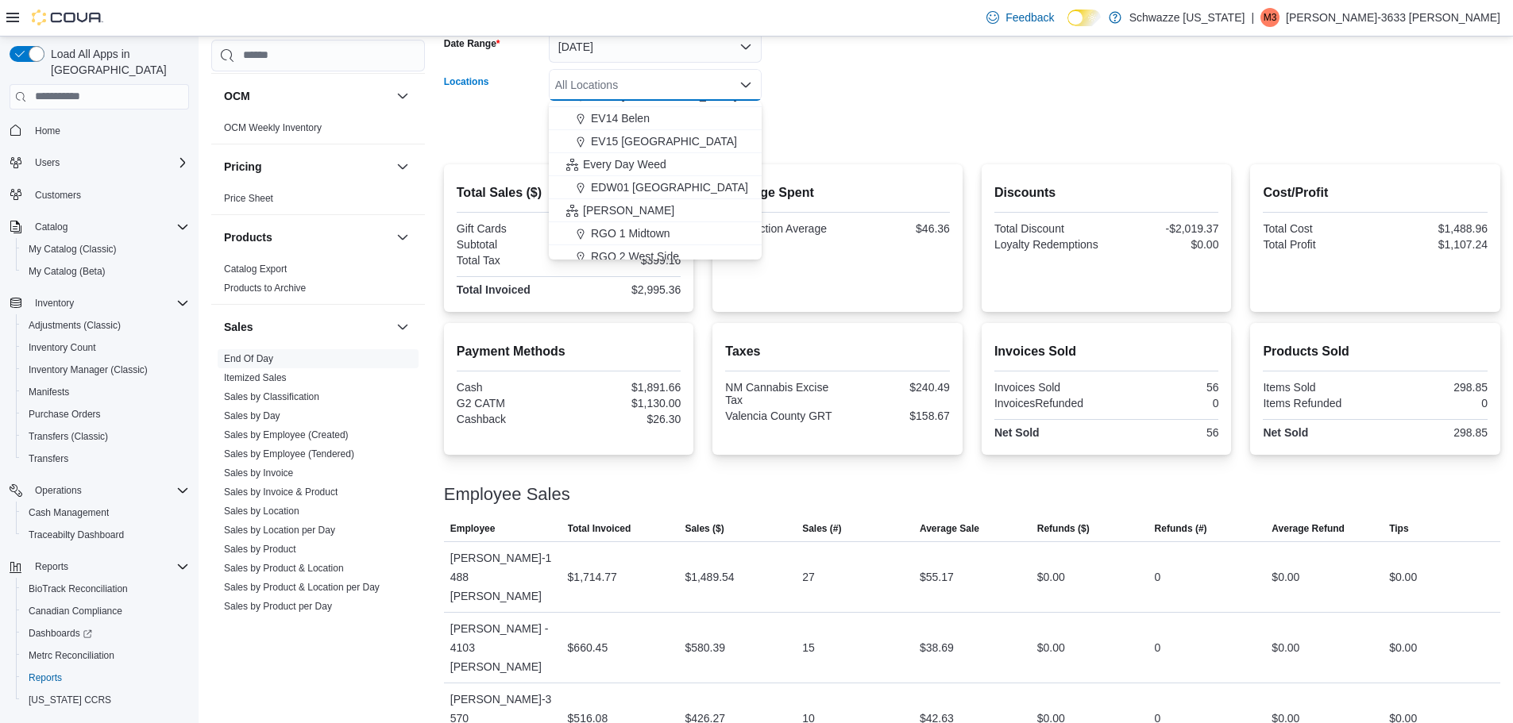
scroll to position [318, 0]
click at [637, 124] on span "EV14 Belen" at bounding box center [620, 117] width 59 height 16
click at [961, 103] on div at bounding box center [972, 107] width 1056 height 13
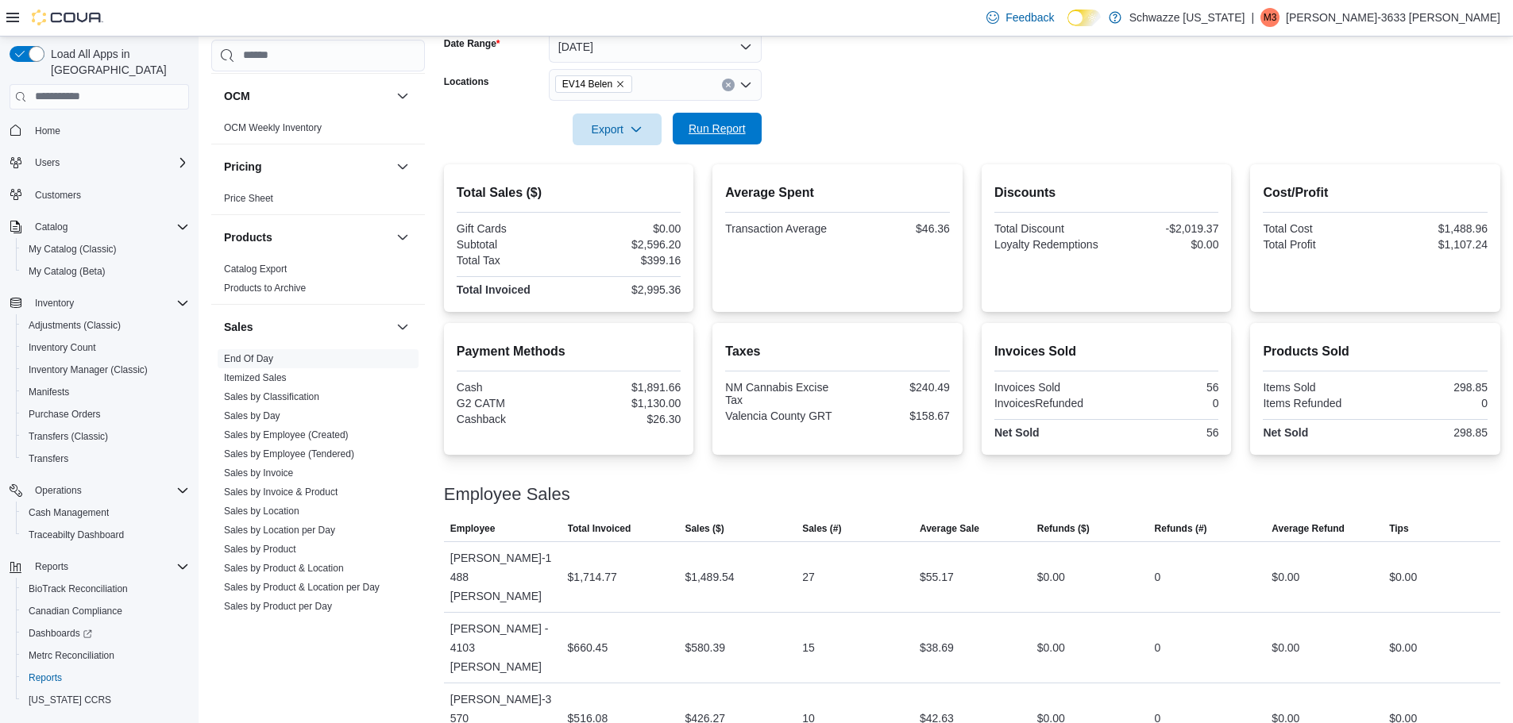
click at [712, 130] on span "Run Report" at bounding box center [717, 129] width 57 height 16
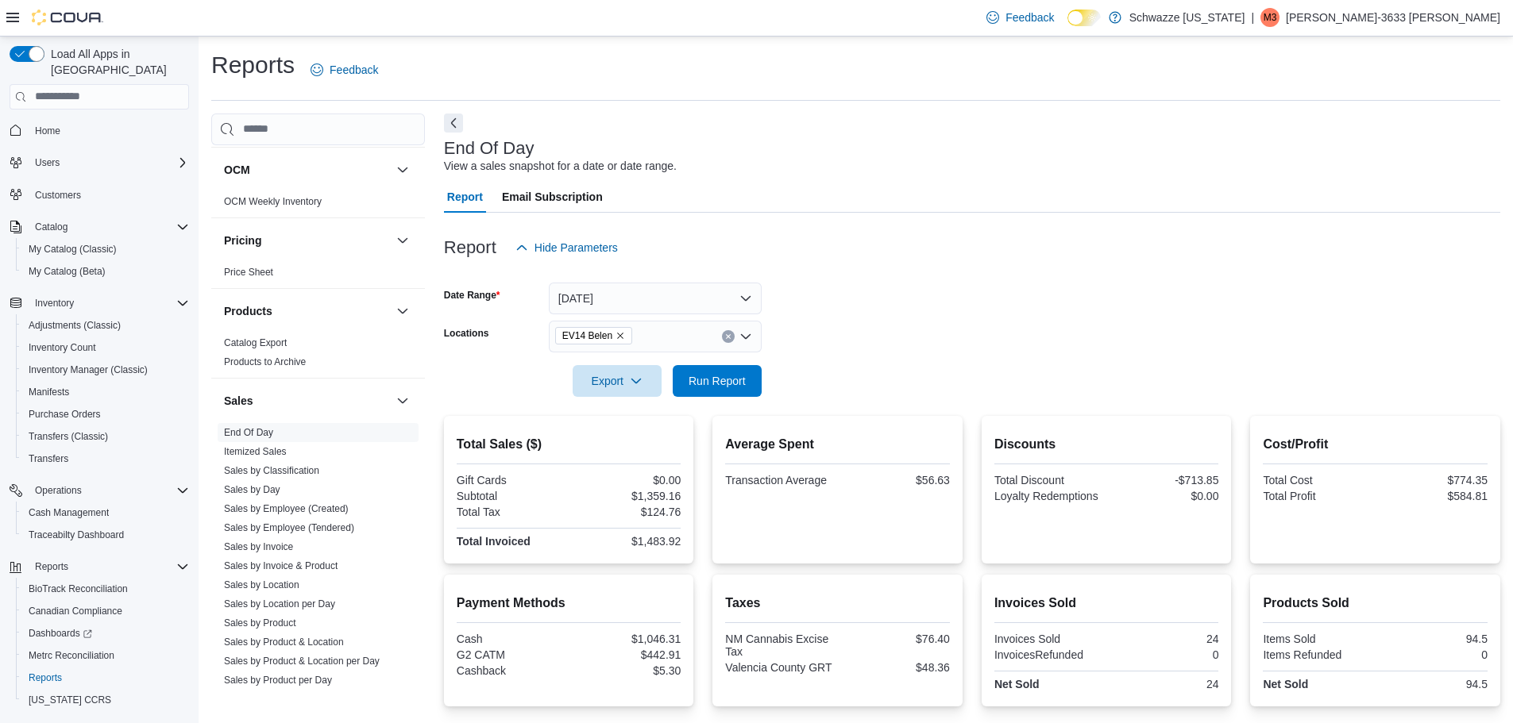
drag, startPoint x: 405, startPoint y: 245, endPoint x: 408, endPoint y: 236, distance: 9.3
click at [408, 237] on div "Pricing" at bounding box center [318, 240] width 214 height 44
click at [726, 368] on span "Run Report" at bounding box center [717, 381] width 70 height 32
click at [729, 384] on span "Run Report" at bounding box center [717, 380] width 57 height 16
click at [820, 336] on form "Date Range [DATE] Locations EV14 Belen Export Run Report" at bounding box center [972, 330] width 1056 height 133
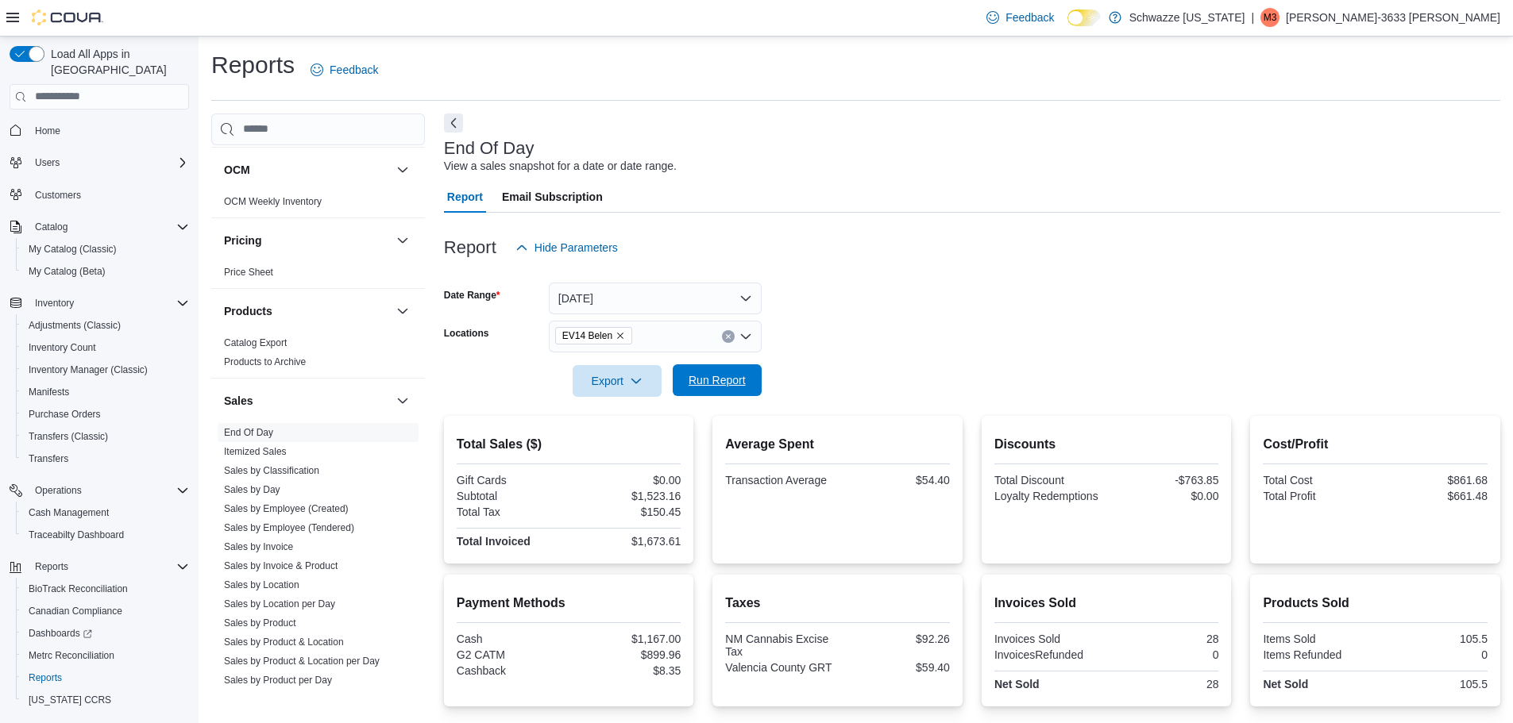
click at [746, 376] on span "Run Report" at bounding box center [717, 381] width 70 height 32
click at [59, 507] on span "Cash Management" at bounding box center [69, 513] width 80 height 13
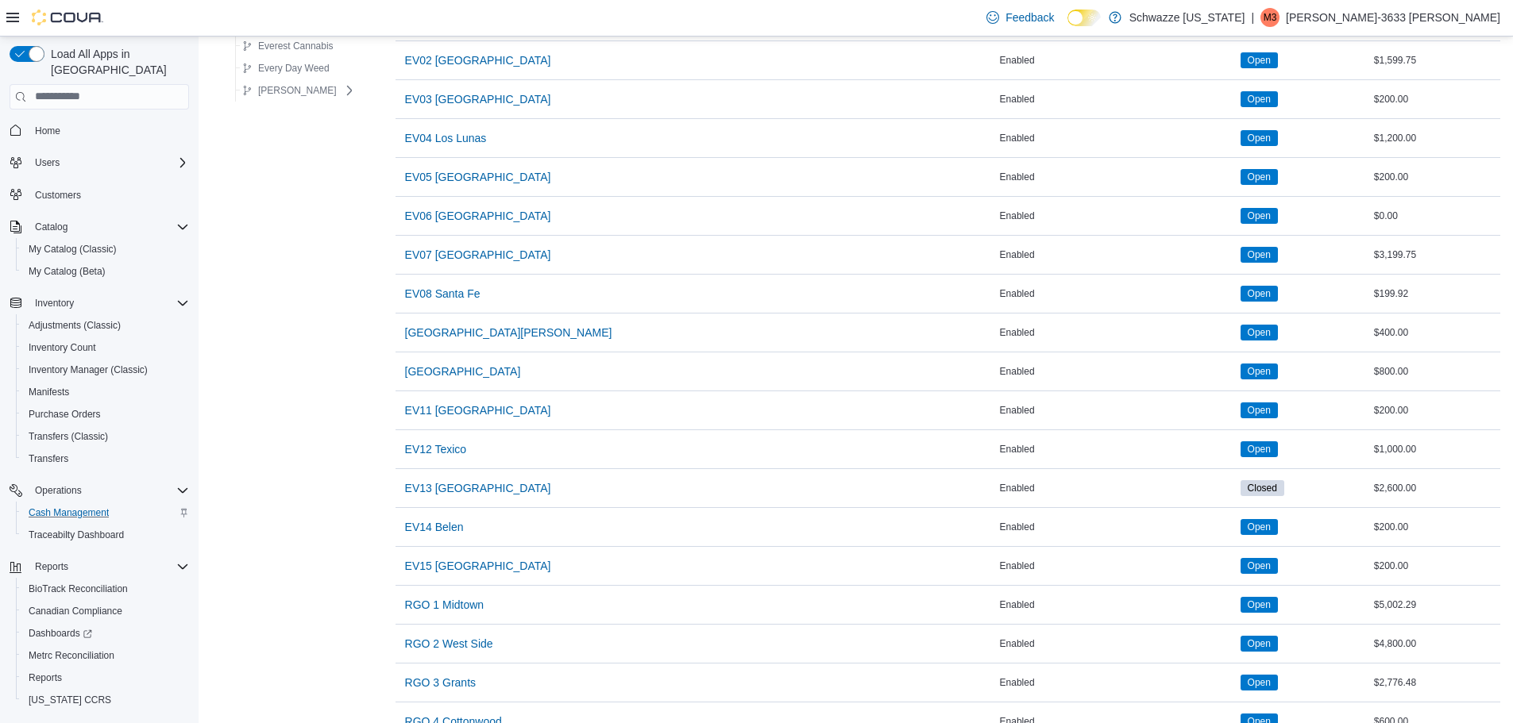
scroll to position [238, 0]
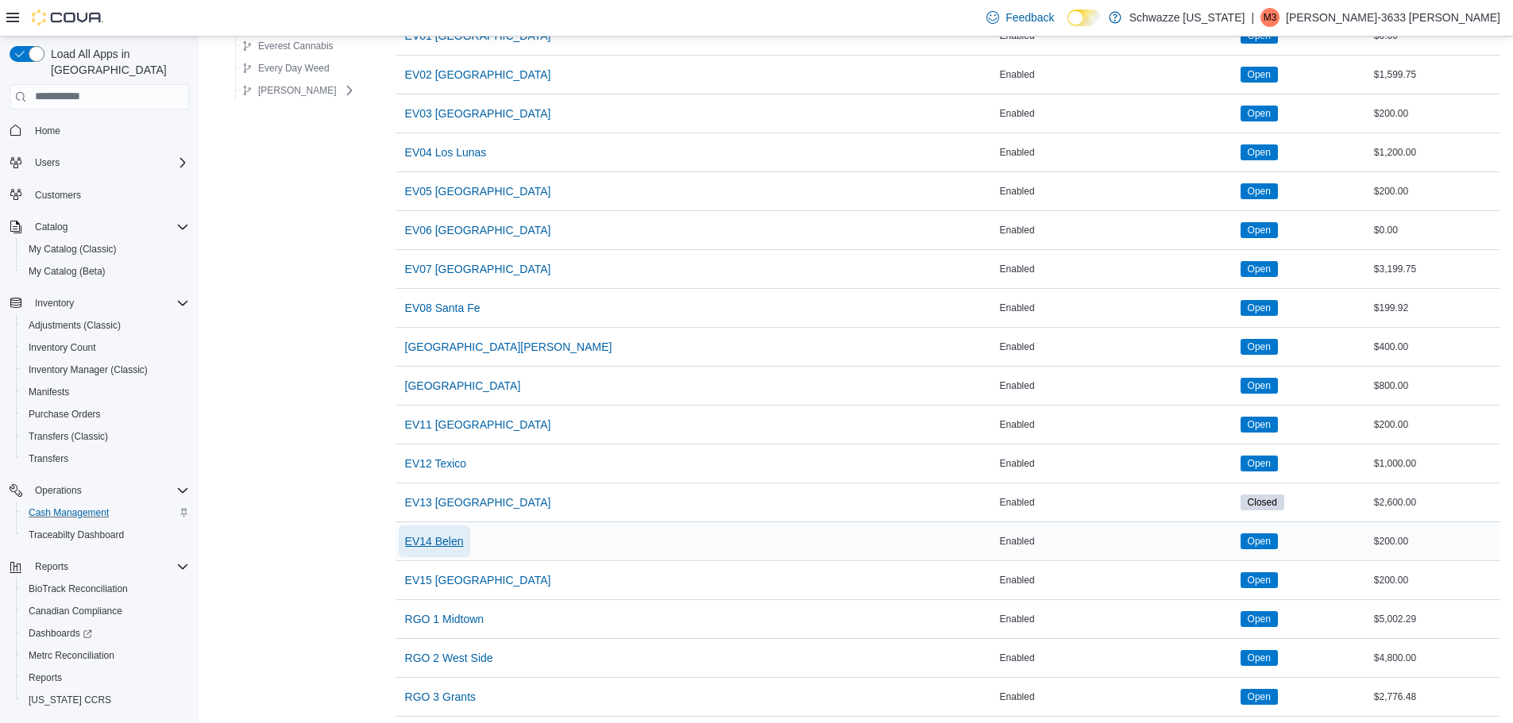
click at [429, 539] on span "EV14 Belen" at bounding box center [434, 542] width 59 height 16
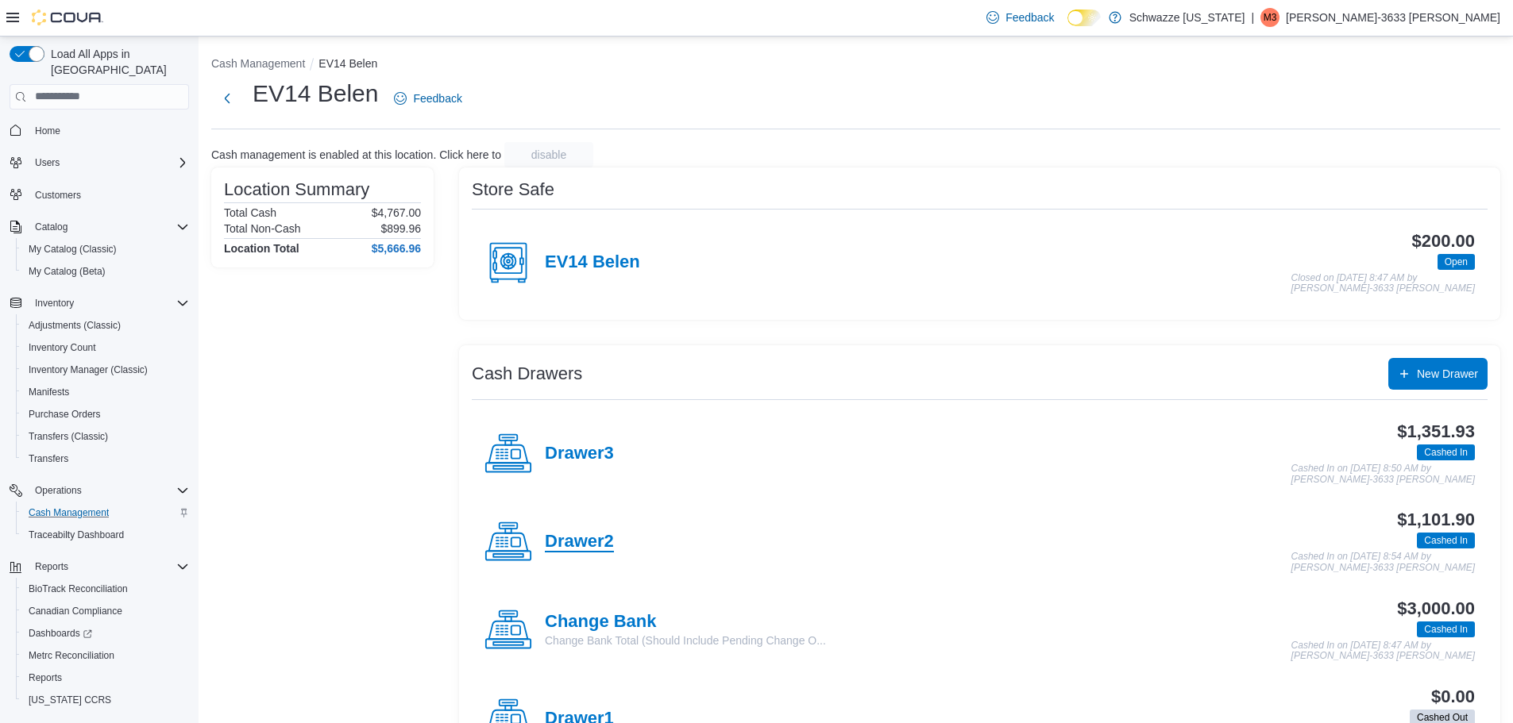
click at [596, 538] on h4 "Drawer2" at bounding box center [579, 542] width 69 height 21
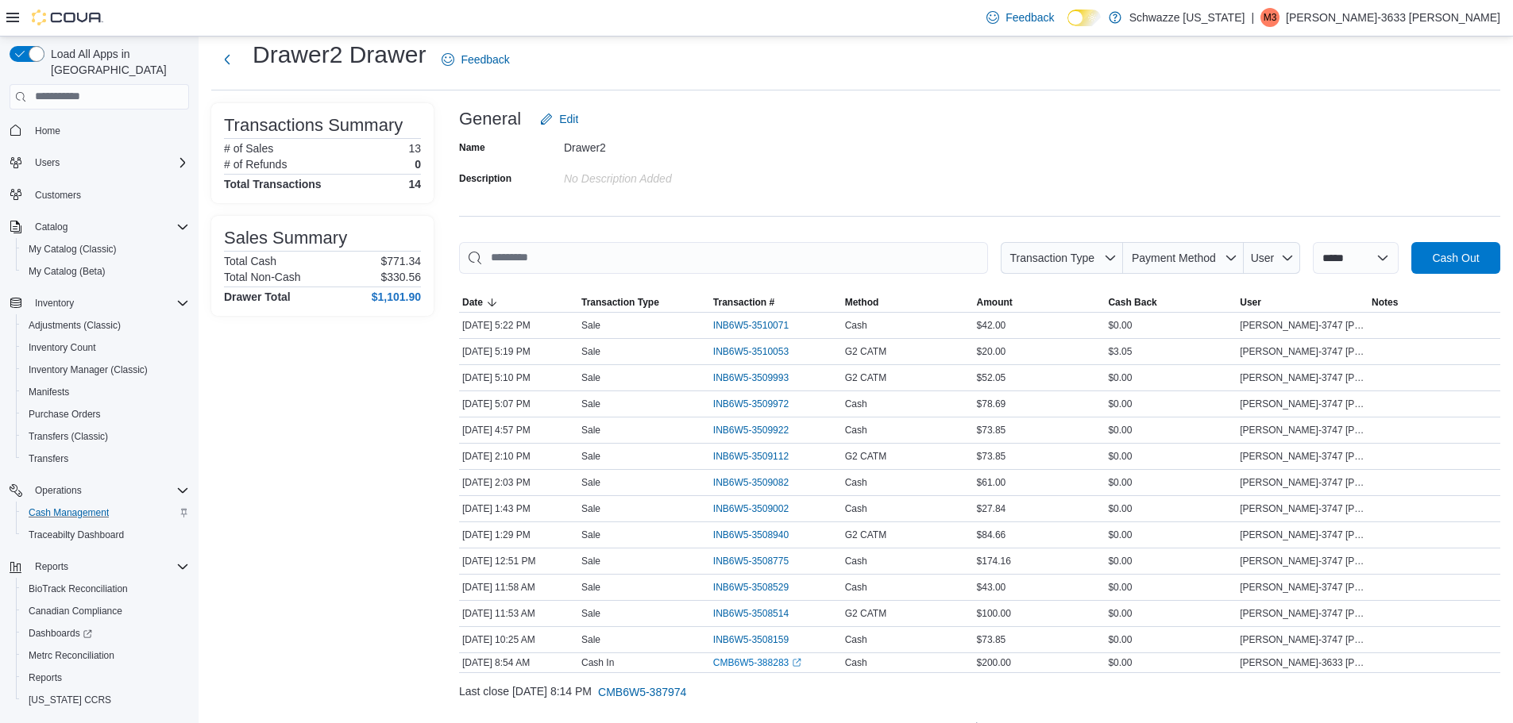
scroll to position [71, 0]
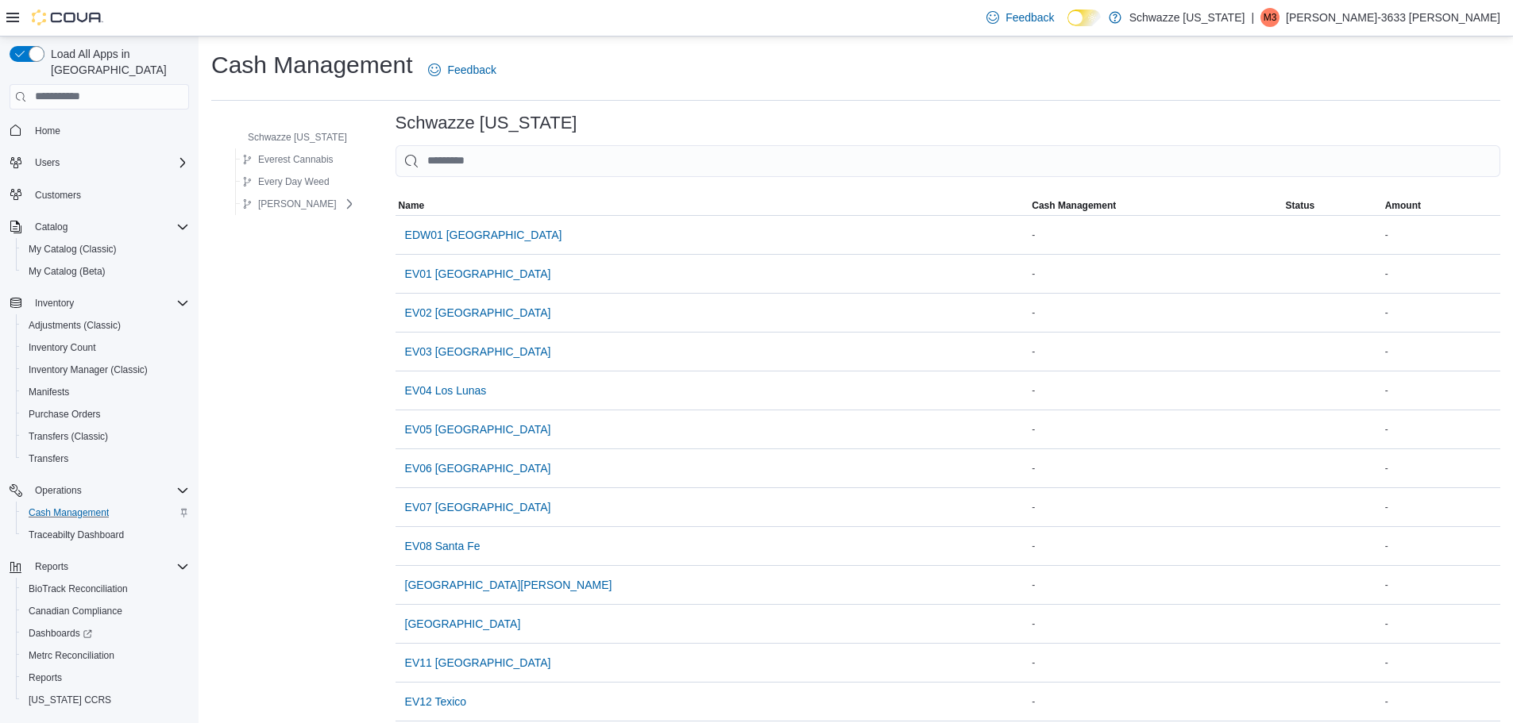
scroll to position [238, 0]
